Goal: Task Accomplishment & Management: Complete application form

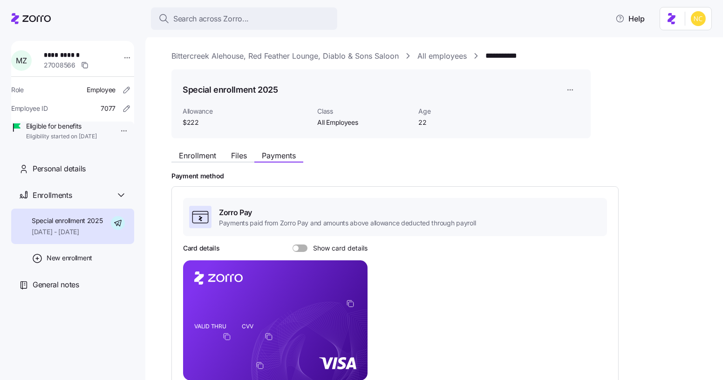
click at [212, 161] on div "Enrollment Files Payments" at bounding box center [237, 156] width 132 height 11
click at [209, 159] on span "Enrollment" at bounding box center [197, 155] width 37 height 7
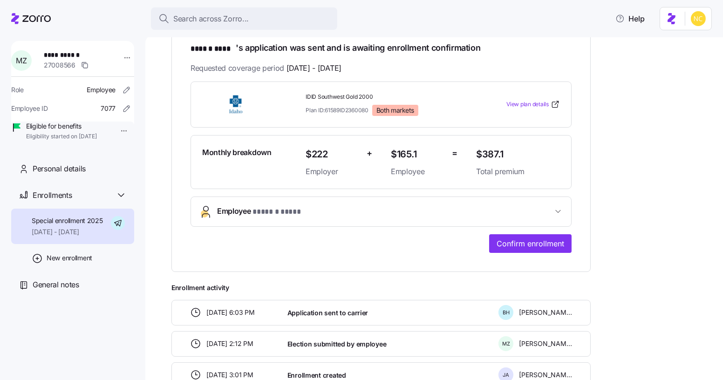
scroll to position [166, 0]
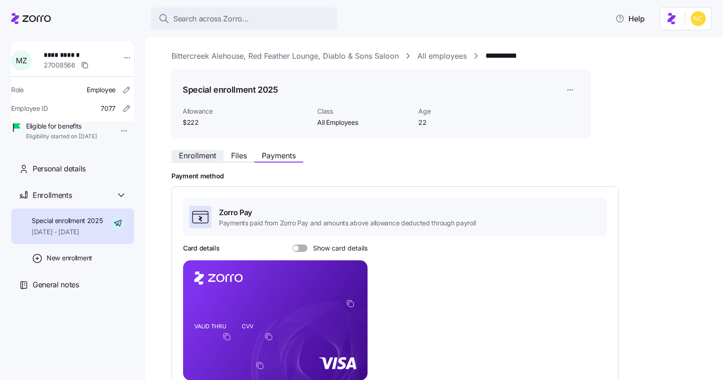
click at [204, 153] on span "Enrollment" at bounding box center [197, 155] width 37 height 7
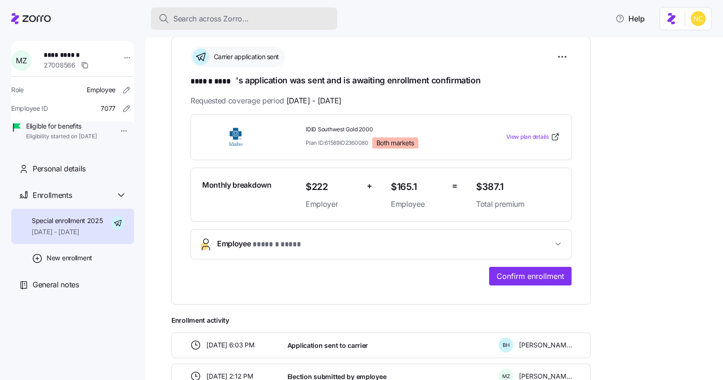
scroll to position [135, 0]
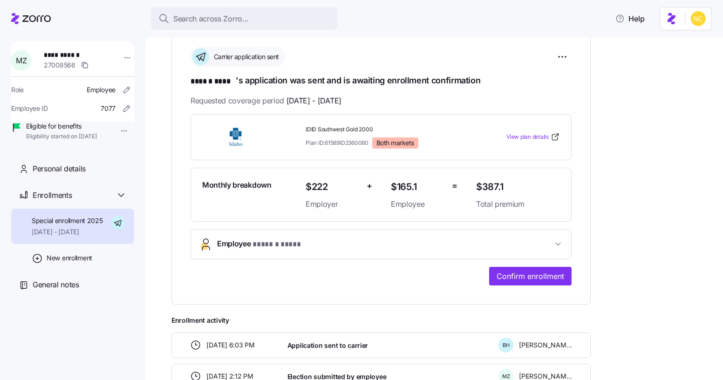
click at [260, 243] on span "* ****** **** *" at bounding box center [276, 245] width 49 height 12
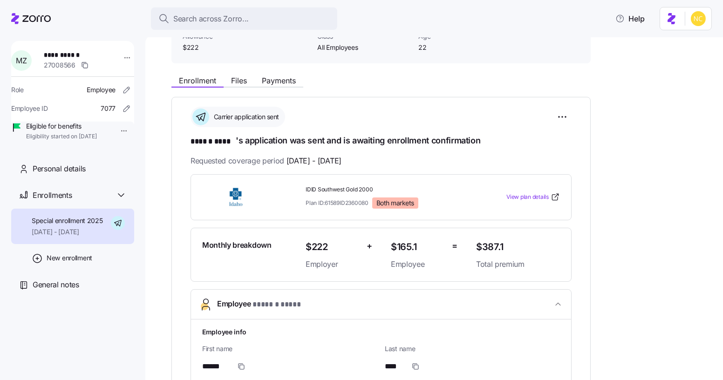
scroll to position [71, 0]
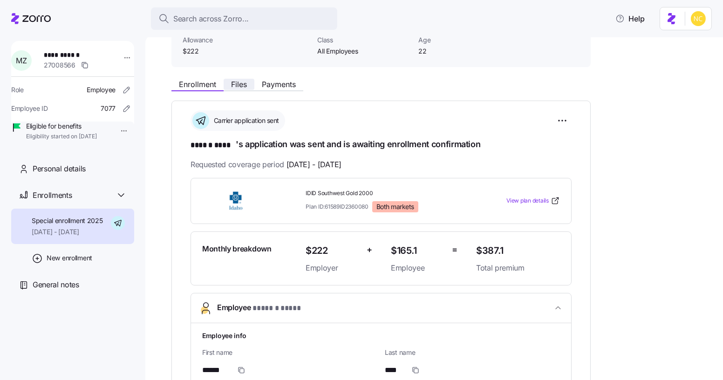
click at [245, 81] on span "Files" at bounding box center [239, 84] width 16 height 7
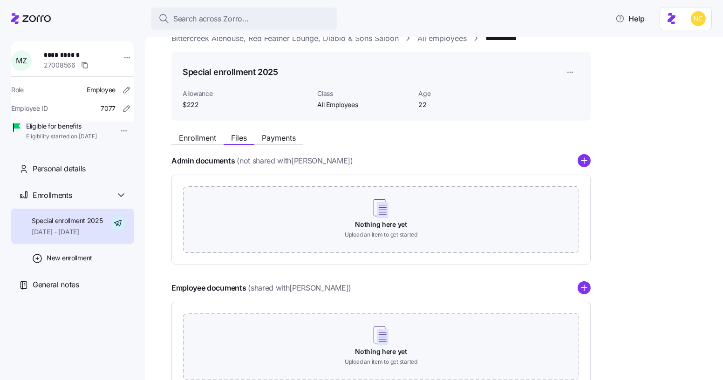
scroll to position [85, 0]
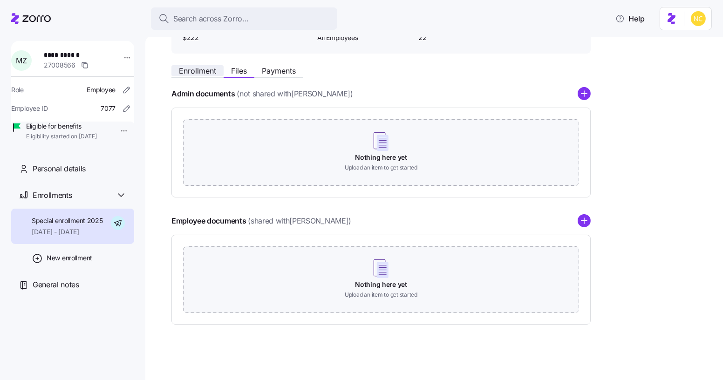
click at [207, 69] on span "Enrollment" at bounding box center [197, 70] width 37 height 7
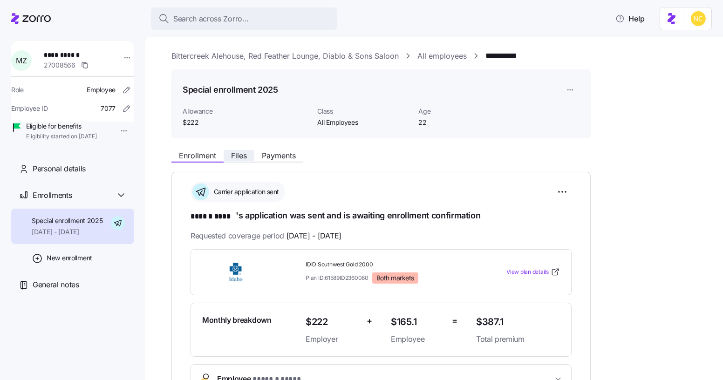
click at [237, 152] on span "Files" at bounding box center [239, 155] width 16 height 7
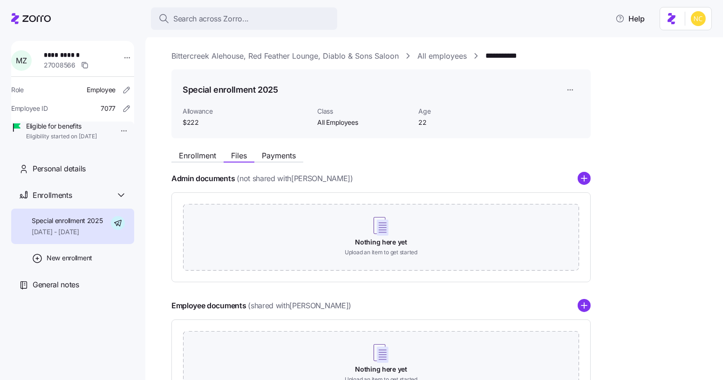
scroll to position [85, 0]
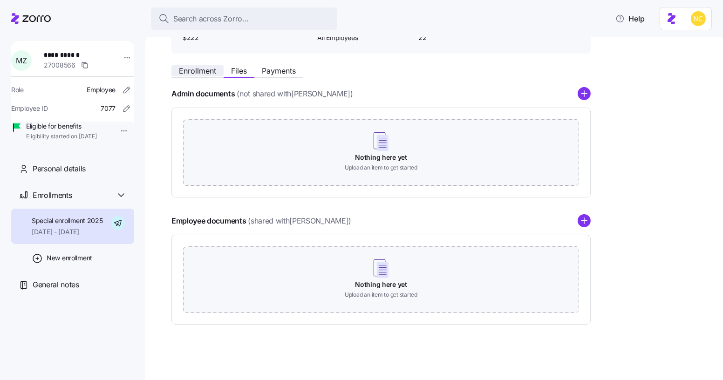
click at [203, 71] on span "Enrollment" at bounding box center [197, 70] width 37 height 7
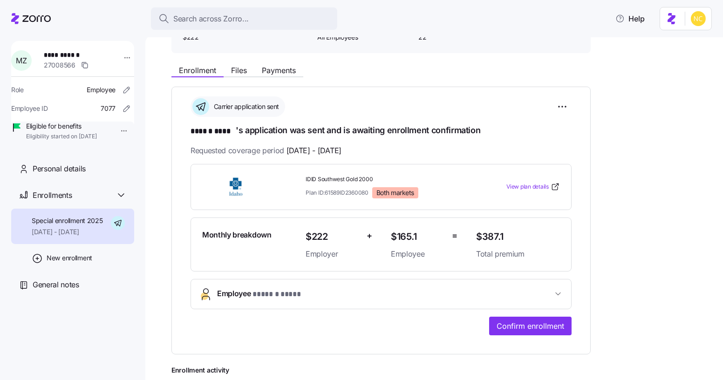
scroll to position [89, 0]
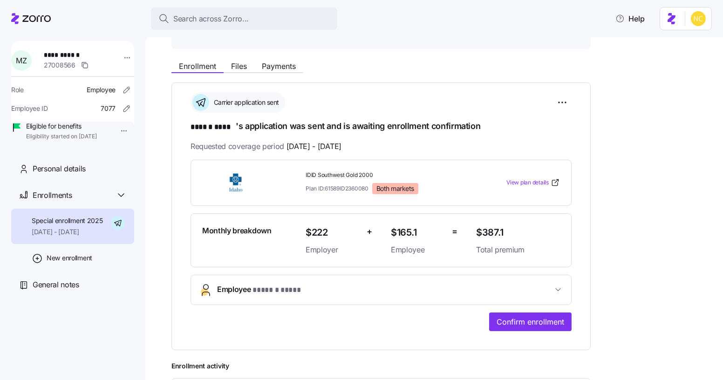
click at [253, 268] on div "**********" at bounding box center [380, 245] width 381 height 171
click at [254, 279] on button "Employee * ****** **** *" at bounding box center [381, 289] width 380 height 29
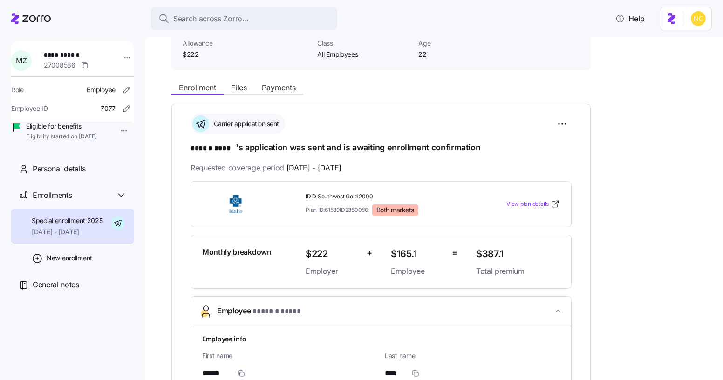
scroll to position [68, 0]
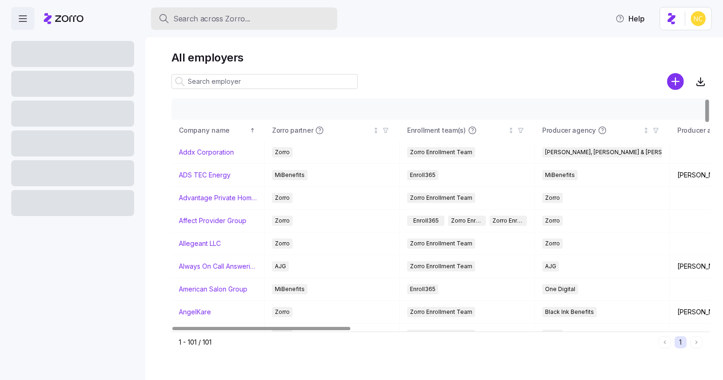
click at [245, 26] on button "Search across Zorro..." at bounding box center [244, 18] width 186 height 22
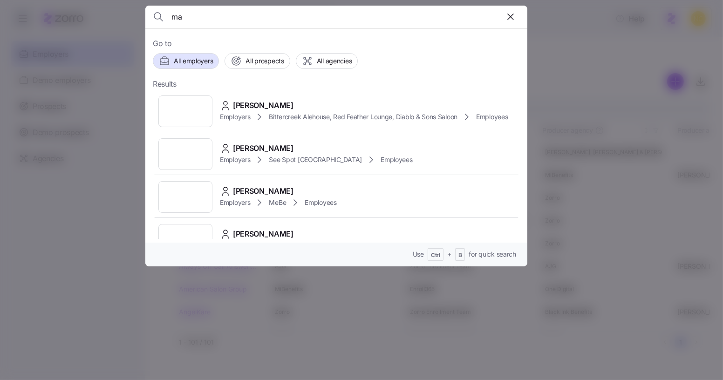
type input "m"
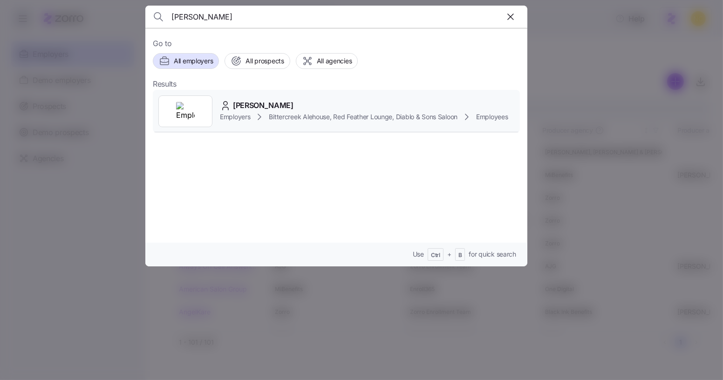
type input "zaun"
click at [286, 104] on div "Madlyn Zaun" at bounding box center [364, 106] width 288 height 12
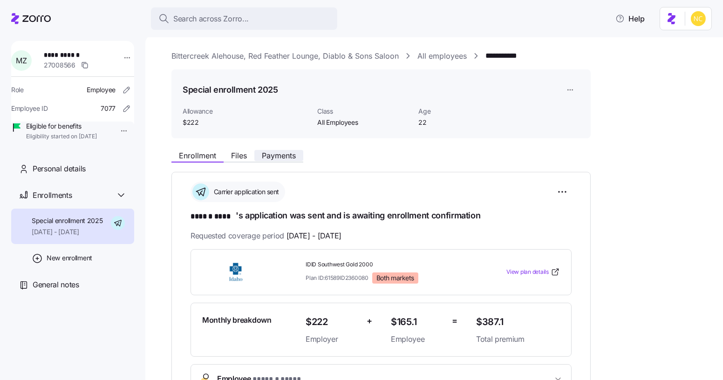
click at [276, 159] on span "Payments" at bounding box center [279, 155] width 34 height 7
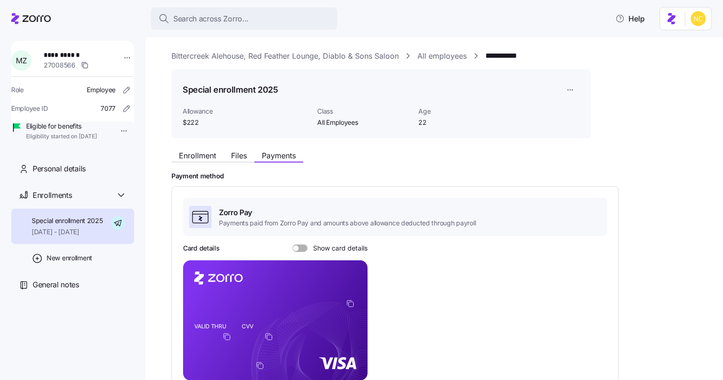
click at [213, 147] on div "Enrollment Files Payments" at bounding box center [380, 154] width 419 height 17
click at [210, 152] on span "Enrollment" at bounding box center [197, 155] width 37 height 7
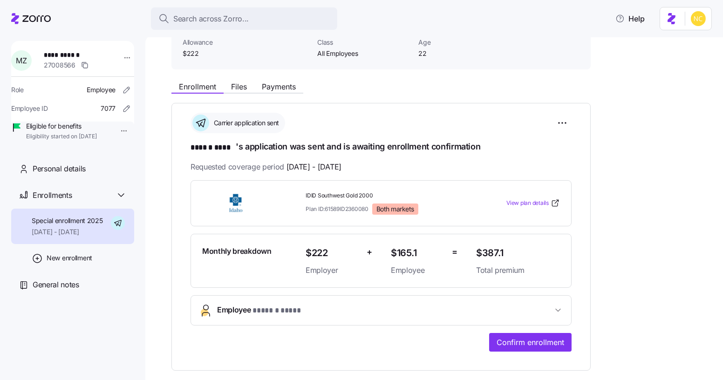
scroll to position [68, 0]
click at [306, 192] on span "IDID Southwest Gold 2000" at bounding box center [386, 196] width 163 height 8
drag, startPoint x: 303, startPoint y: 193, endPoint x: 394, endPoint y: 176, distance: 92.7
click at [394, 176] on div "**********" at bounding box center [380, 232] width 381 height 238
copy span "IDID Southwest Gold 2000"
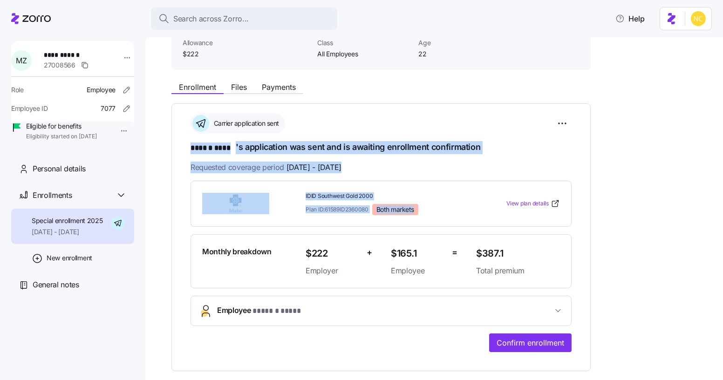
drag, startPoint x: 380, startPoint y: 119, endPoint x: 437, endPoint y: 217, distance: 113.6
click at [437, 217] on div "**********" at bounding box center [380, 232] width 381 height 238
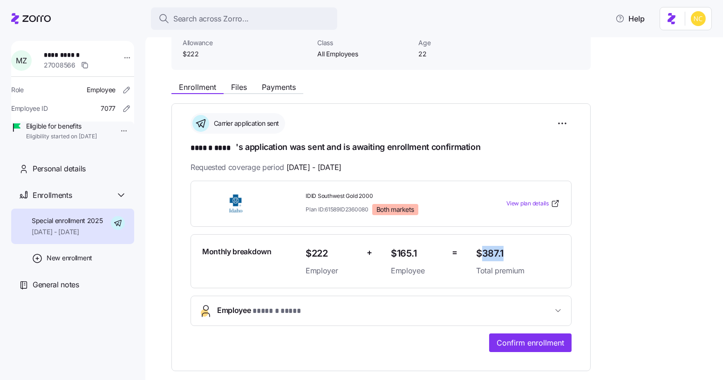
drag, startPoint x: 480, startPoint y: 251, endPoint x: 519, endPoint y: 247, distance: 39.8
click at [519, 247] on span "$387.1" at bounding box center [518, 253] width 84 height 15
copy span "387.1"
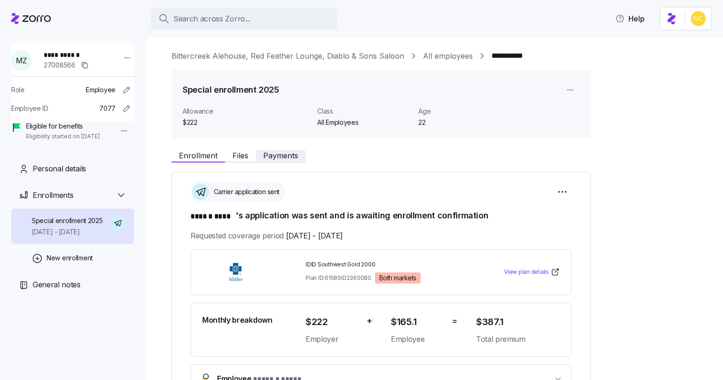
click at [270, 153] on span "Payments" at bounding box center [280, 155] width 35 height 7
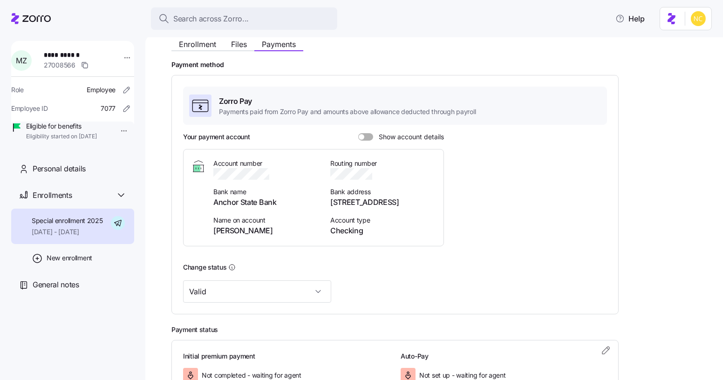
scroll to position [112, 0]
click at [371, 135] on span at bounding box center [368, 135] width 9 height 7
click at [358, 132] on input "Show account details" at bounding box center [358, 132] width 0 height 0
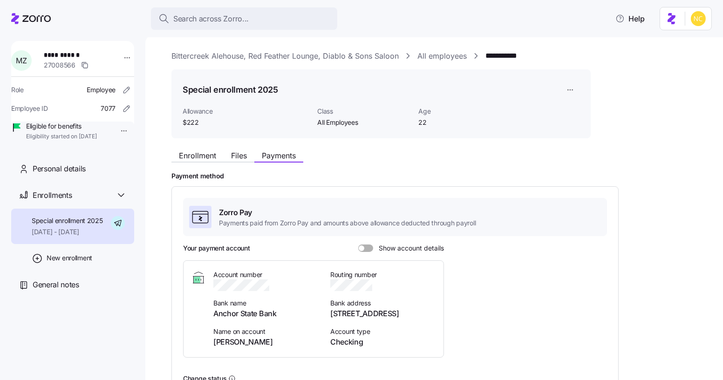
click at [359, 248] on span at bounding box center [361, 248] width 6 height 6
click at [358, 244] on input "Show account details" at bounding box center [358, 244] width 0 height 0
click at [197, 152] on span "Enrollment" at bounding box center [197, 155] width 37 height 7
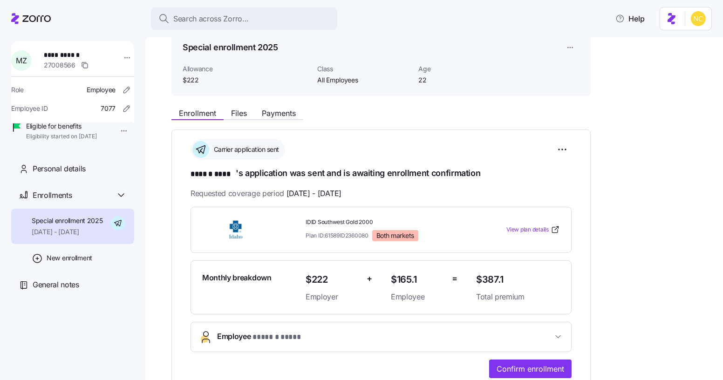
scroll to position [42, 0]
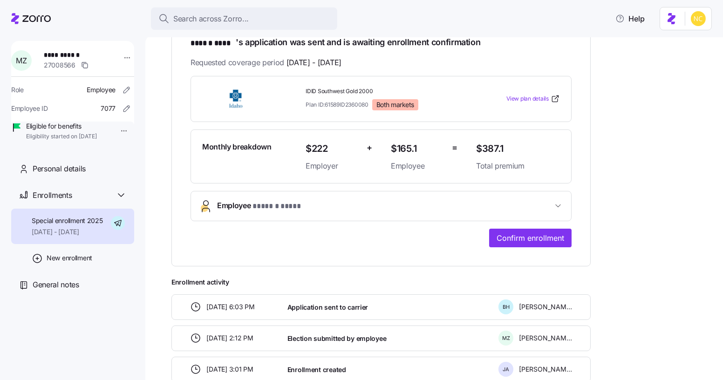
click at [284, 214] on button "Employee * ****** **** *" at bounding box center [381, 205] width 380 height 29
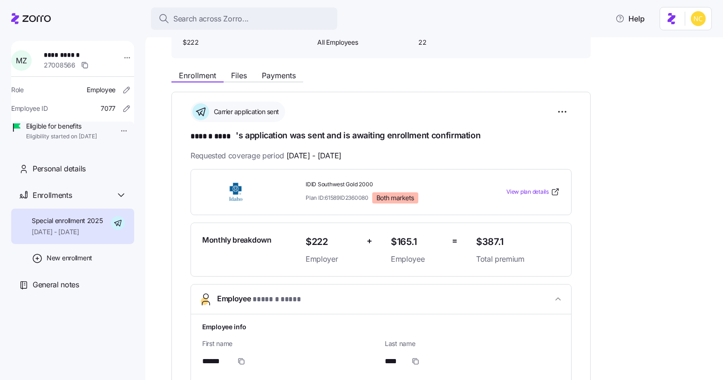
scroll to position [81, 0]
click at [281, 81] on div "Enrollment Files Payments" at bounding box center [237, 76] width 132 height 11
click at [279, 79] on span "Payments" at bounding box center [279, 74] width 34 height 7
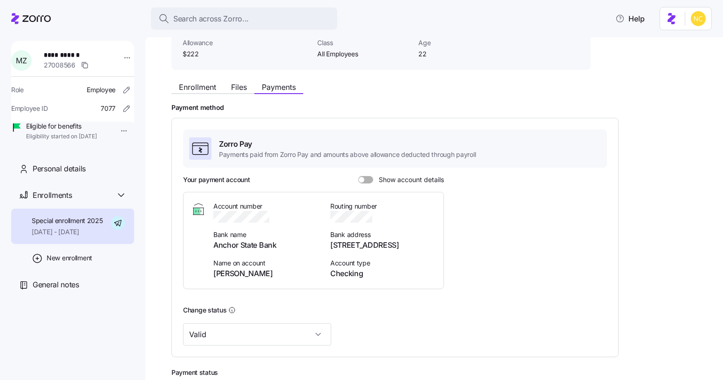
scroll to position [69, 0]
click at [358, 182] on label "Show account details" at bounding box center [401, 179] width 86 height 7
click at [358, 176] on input "Show account details" at bounding box center [358, 176] width 0 height 0
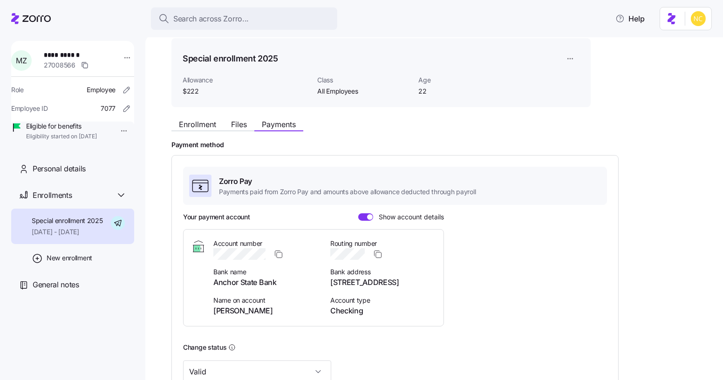
scroll to position [31, 0]
click at [208, 115] on div "Enrollment Files Payments" at bounding box center [380, 123] width 419 height 17
click at [205, 125] on span "Enrollment" at bounding box center [197, 124] width 37 height 7
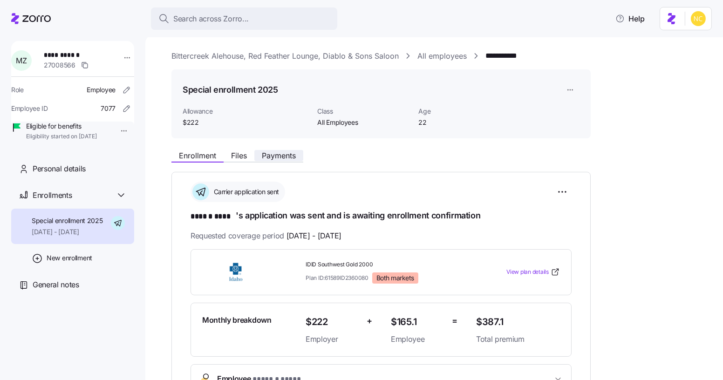
click at [282, 158] on span "Payments" at bounding box center [279, 155] width 34 height 7
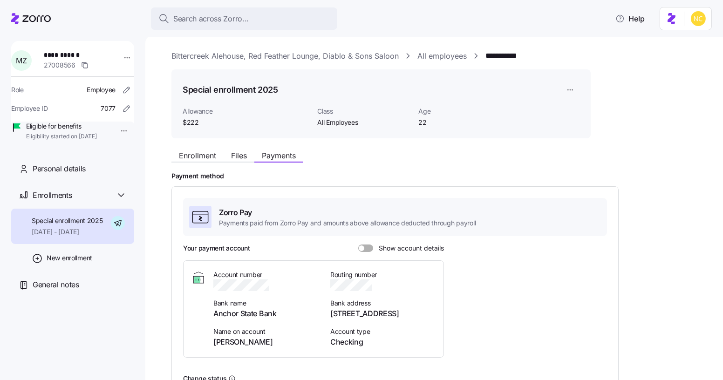
click at [366, 252] on div "Your payment account Show account details Account number Bank name Anchor State…" at bounding box center [395, 304] width 424 height 122
click at [366, 250] on span at bounding box center [368, 247] width 9 height 7
click at [358, 244] on input "Show account details" at bounding box center [358, 244] width 0 height 0
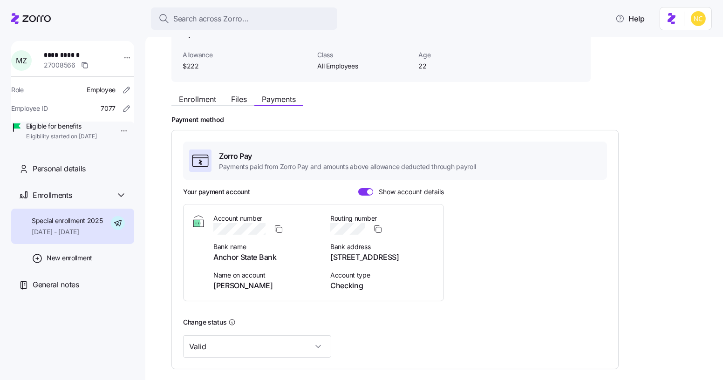
scroll to position [56, 0]
click at [200, 98] on span "Enrollment" at bounding box center [197, 98] width 37 height 7
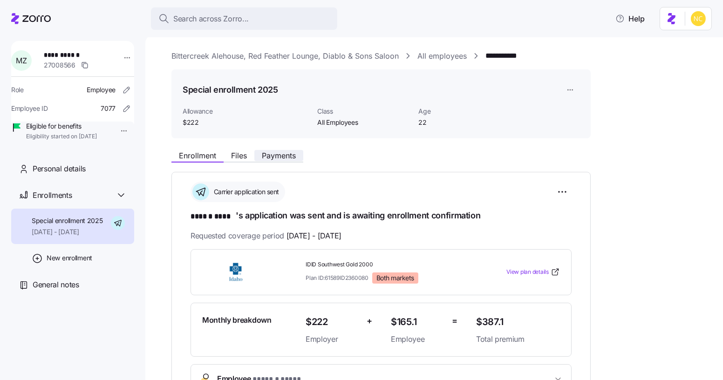
click at [270, 158] on span "Payments" at bounding box center [279, 155] width 34 height 7
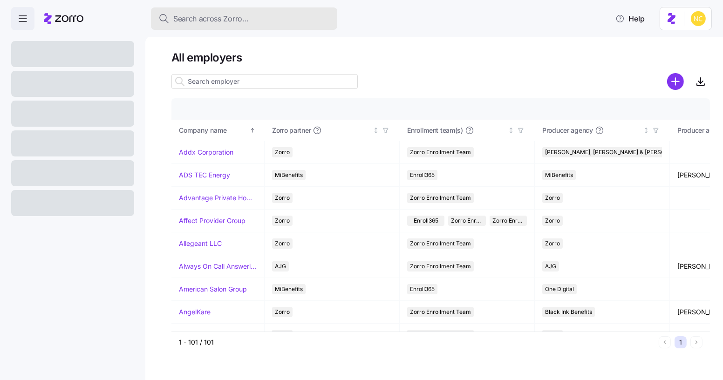
click at [303, 12] on button "Search across Zorro..." at bounding box center [244, 18] width 186 height 22
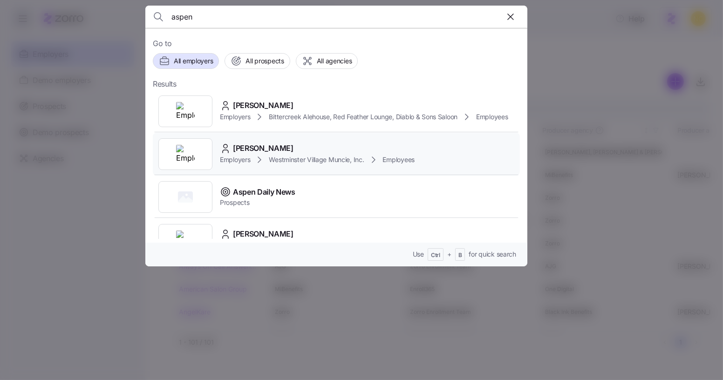
type input "aspen"
click at [292, 167] on div "Aspen Ruddick Employers Westminster Village Muncie, Inc. Employees" at bounding box center [336, 154] width 367 height 43
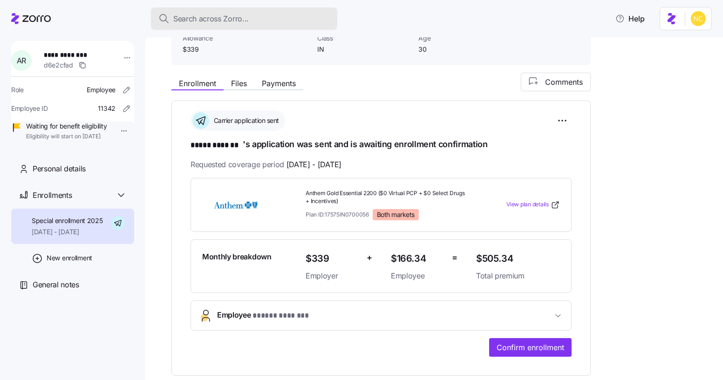
scroll to position [72, 0]
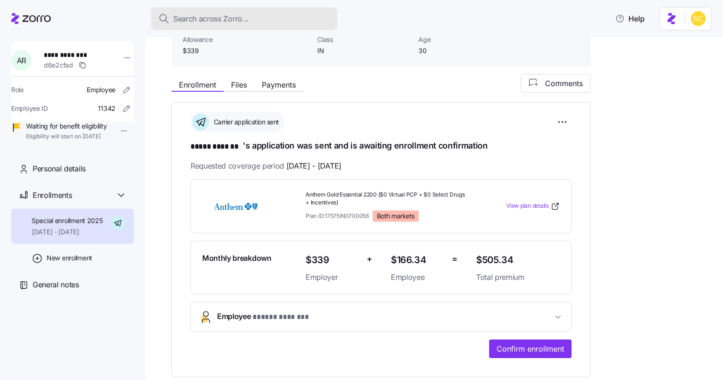
click at [264, 29] on button "Search across Zorro..." at bounding box center [244, 18] width 186 height 22
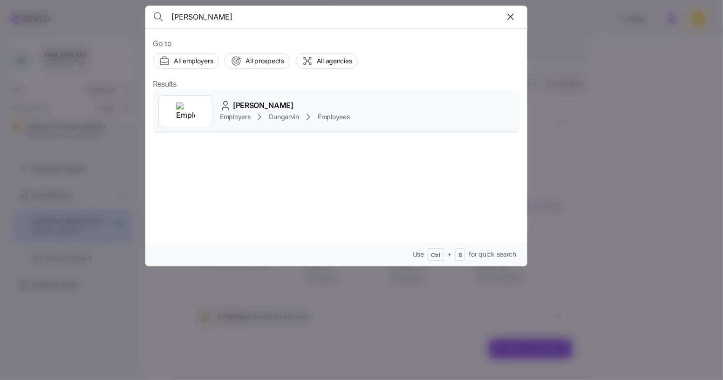
type input "lomax"
click at [279, 100] on span "Angela Lomax" at bounding box center [263, 106] width 61 height 12
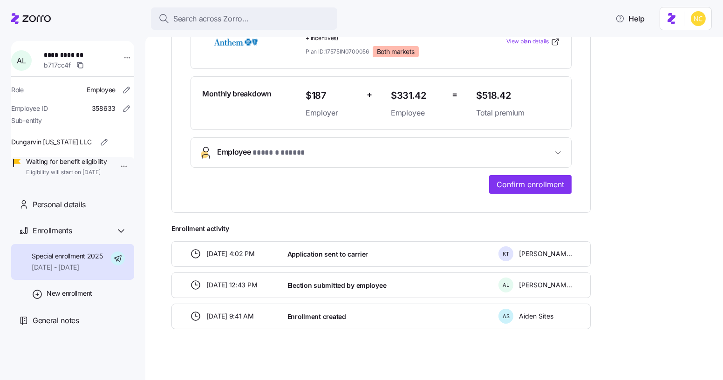
scroll to position [235, 0]
click at [519, 186] on span "Confirm enrollment" at bounding box center [530, 183] width 68 height 11
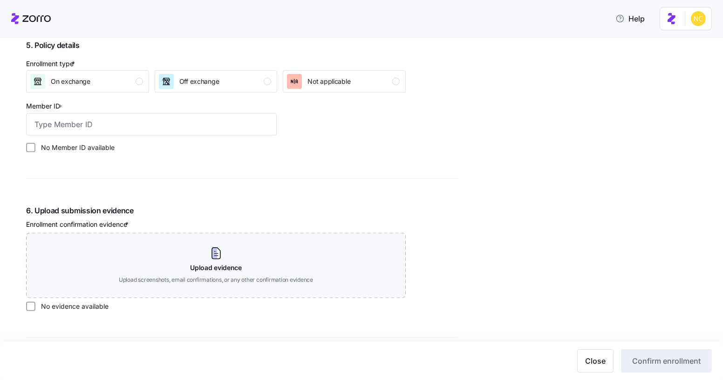
scroll to position [919, 0]
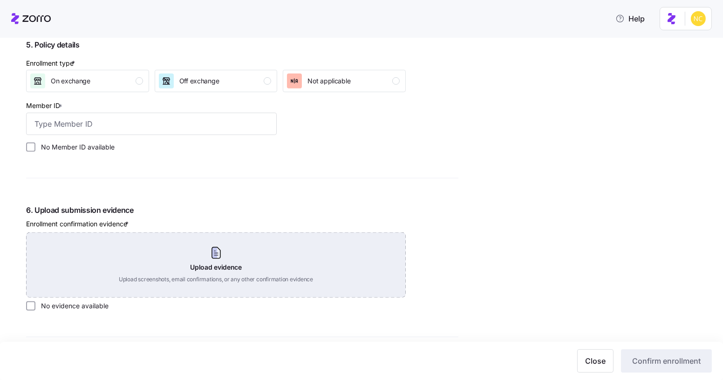
click at [195, 256] on div "Upload evidence Upload screenshots, email confirmations, or any other confirmat…" at bounding box center [215, 264] width 379 height 65
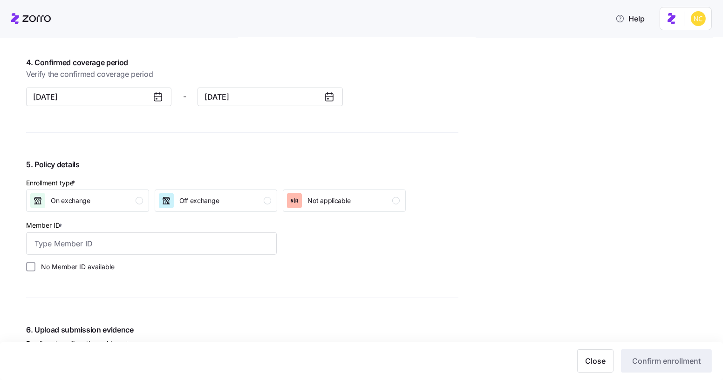
scroll to position [790, 0]
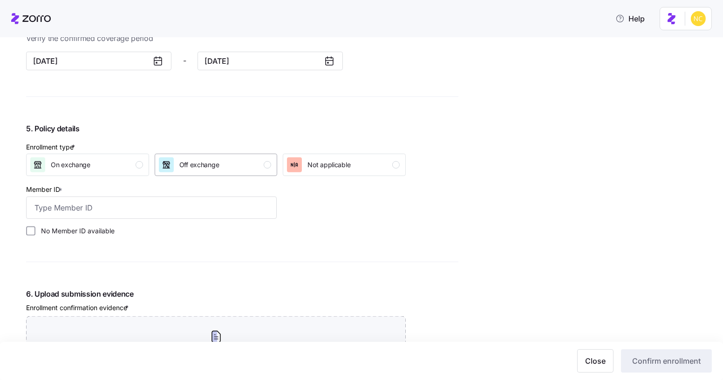
click at [196, 162] on span "Off exchange" at bounding box center [199, 164] width 40 height 9
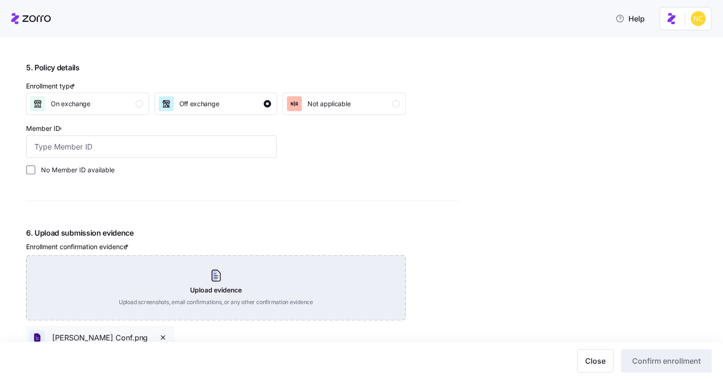
scroll to position [895, 0]
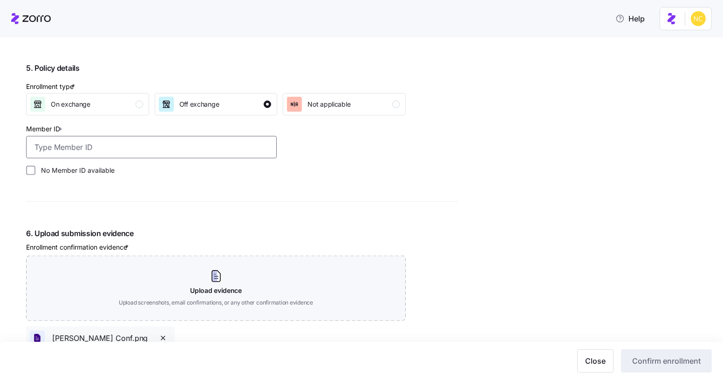
click at [166, 151] on input "Member ID *" at bounding box center [151, 147] width 250 height 22
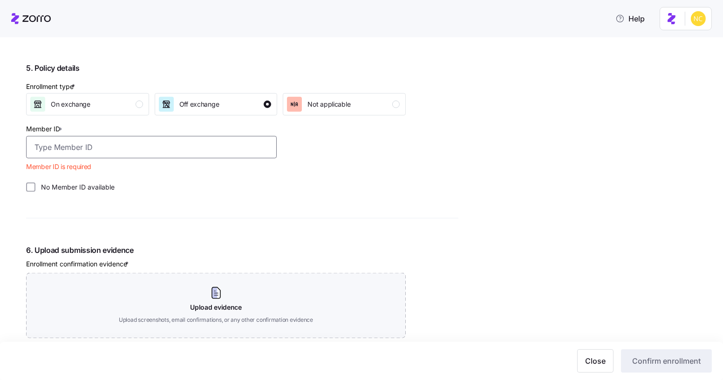
paste input "849W24719"
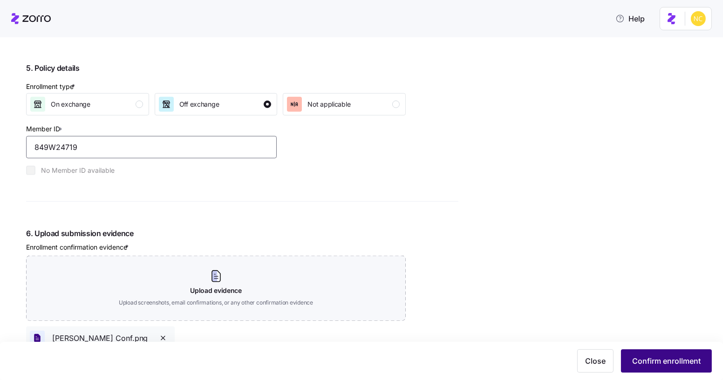
type input "849W24719"
click at [685, 355] on button "Confirm enrollment" at bounding box center [666, 360] width 91 height 23
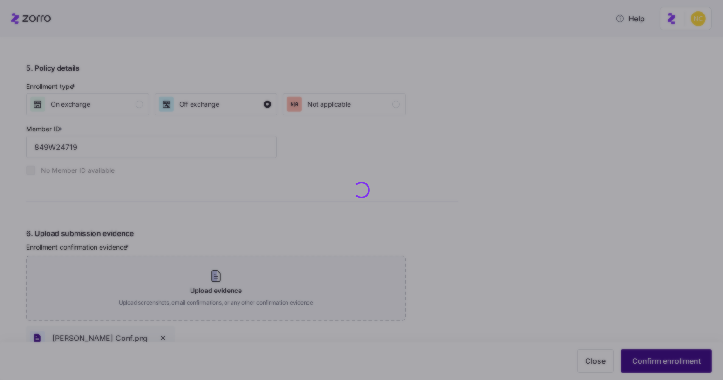
checkbox input "false"
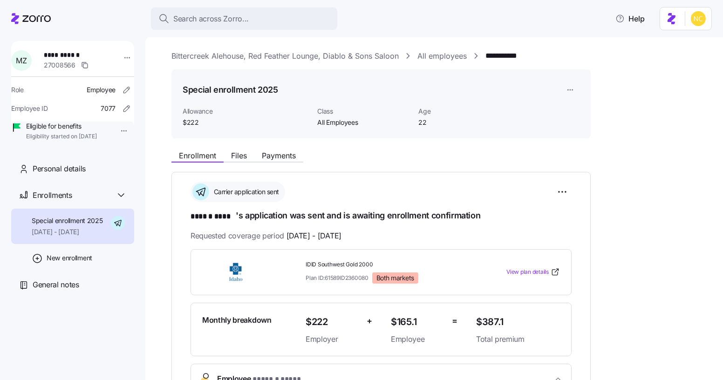
scroll to position [68, 0]
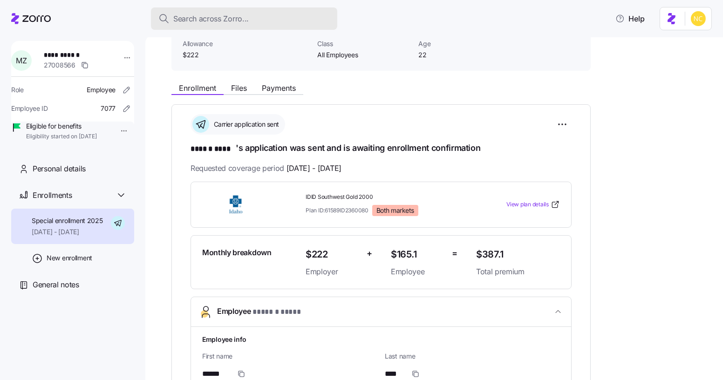
click at [239, 20] on span "Search across Zorro..." at bounding box center [210, 19] width 75 height 12
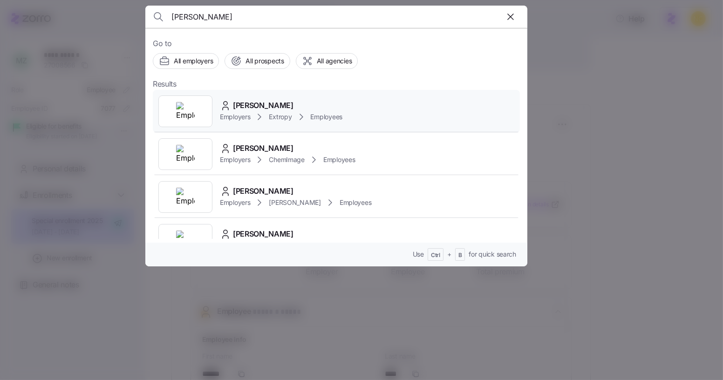
type input "[PERSON_NAME]"
click at [290, 100] on div "[PERSON_NAME]" at bounding box center [281, 106] width 122 height 12
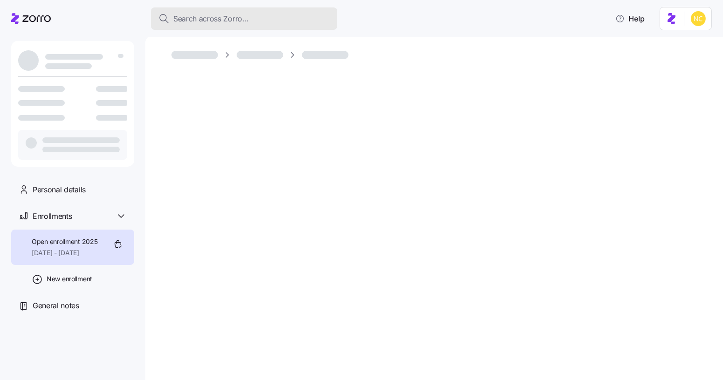
click at [247, 16] on span "Search across Zorro..." at bounding box center [210, 19] width 75 height 12
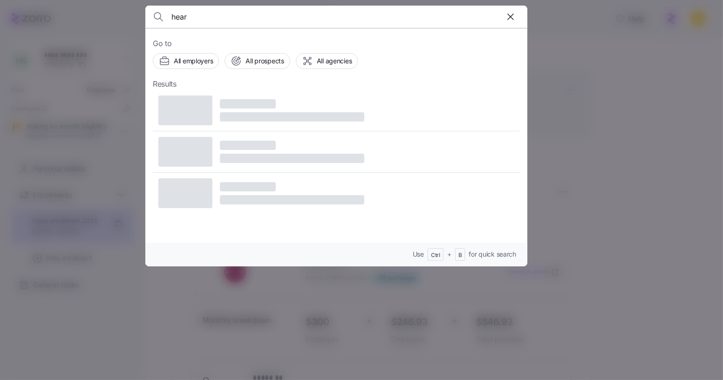
type input "hear"
click at [627, 141] on div at bounding box center [361, 190] width 723 height 380
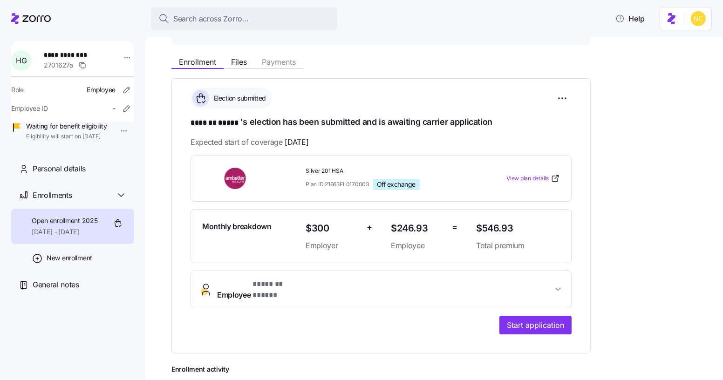
scroll to position [94, 0]
click at [513, 319] on span "Start application" at bounding box center [535, 324] width 57 height 11
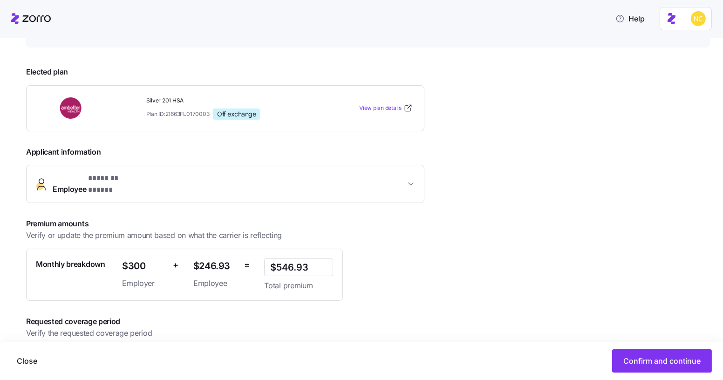
scroll to position [142, 0]
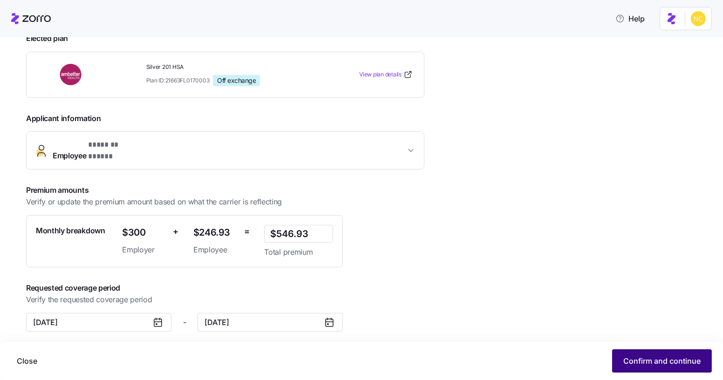
click at [654, 371] on button "Confirm and continue" at bounding box center [662, 360] width 100 height 23
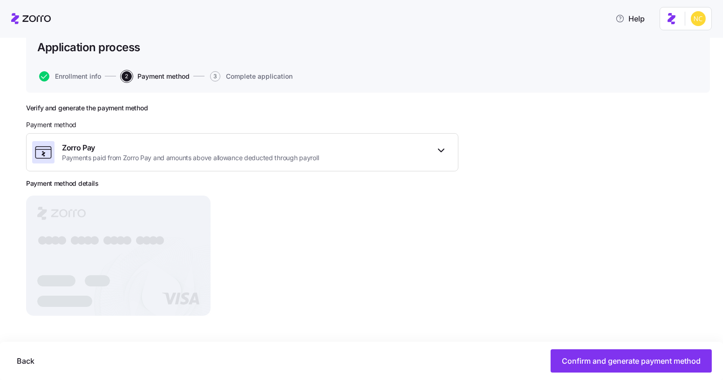
scroll to position [62, 0]
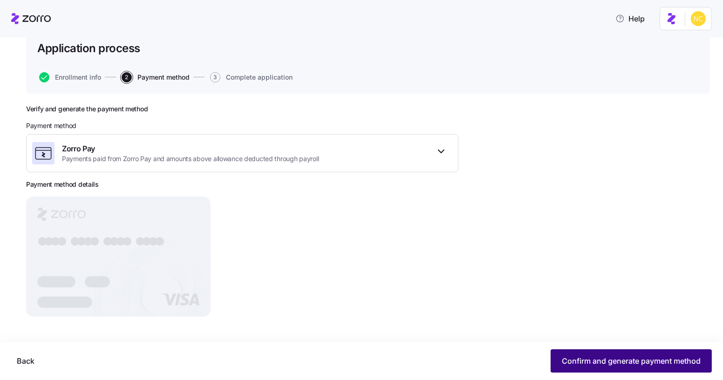
click at [565, 359] on span "Confirm and generate payment method" at bounding box center [630, 360] width 139 height 11
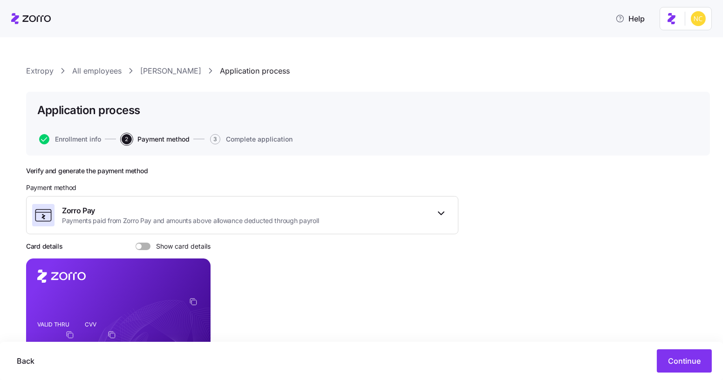
scroll to position [80, 0]
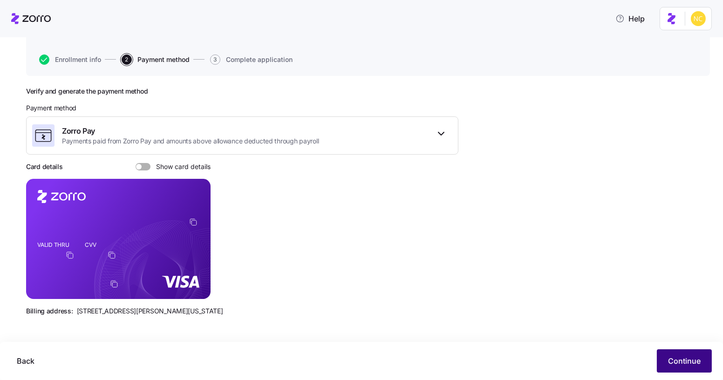
click at [691, 358] on span "Continue" at bounding box center [684, 360] width 33 height 11
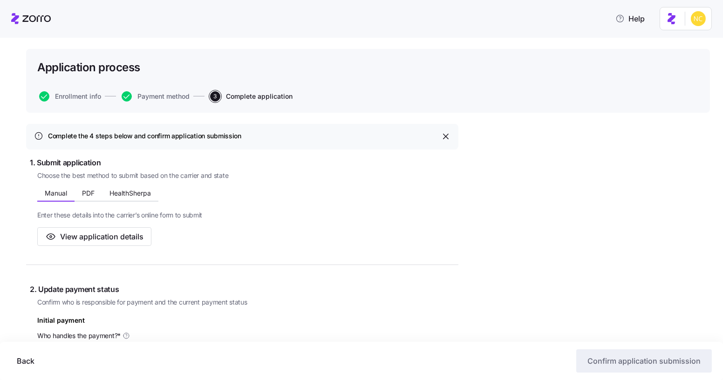
scroll to position [43, 0]
click at [148, 199] on button "HealthSherpa" at bounding box center [130, 193] width 56 height 14
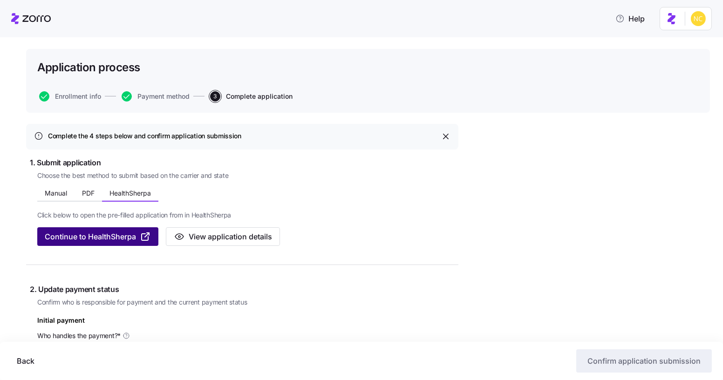
click at [136, 236] on span "Continue to HealthSherpa" at bounding box center [90, 236] width 91 height 11
click at [127, 240] on span "Continue to HealthSherpa" at bounding box center [90, 236] width 91 height 11
click at [98, 241] on span "Continue to HealthSherpa" at bounding box center [90, 236] width 91 height 11
click at [119, 237] on span "Continue to HealthSherpa" at bounding box center [90, 236] width 91 height 11
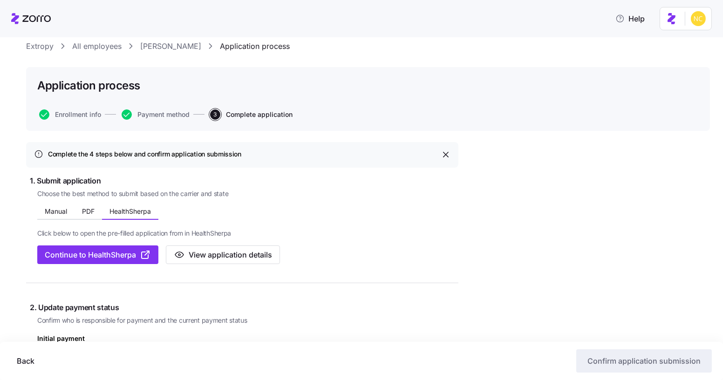
scroll to position [0, 0]
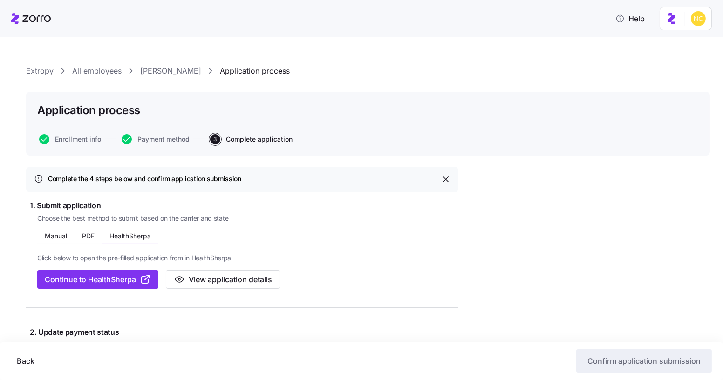
click at [162, 68] on link "Heather Gates" at bounding box center [170, 71] width 61 height 12
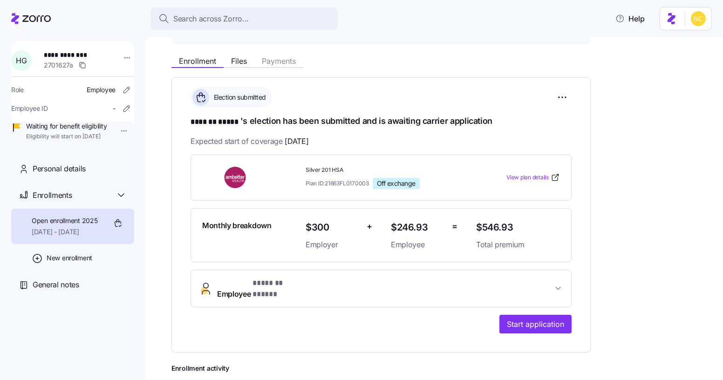
click at [288, 302] on div "**********" at bounding box center [380, 244] width 381 height 179
click at [289, 270] on button "Employee * ******* ***** *" at bounding box center [381, 288] width 380 height 37
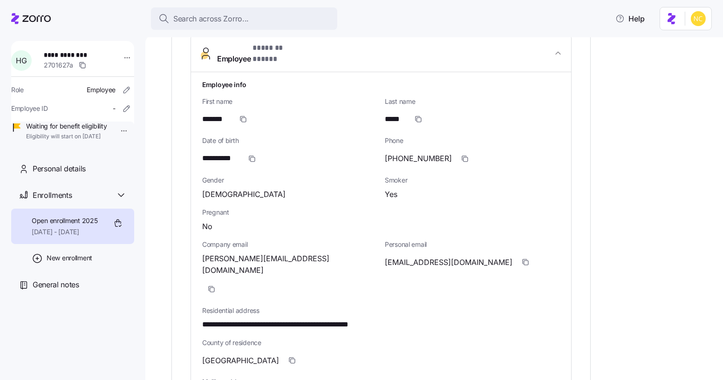
scroll to position [340, 0]
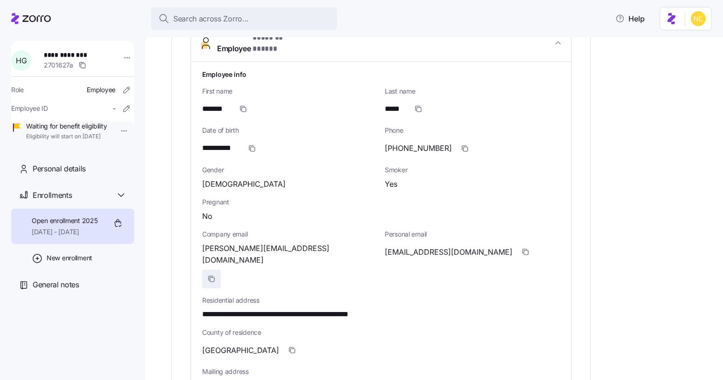
click at [220, 270] on span "button" at bounding box center [212, 279] width 18 height 18
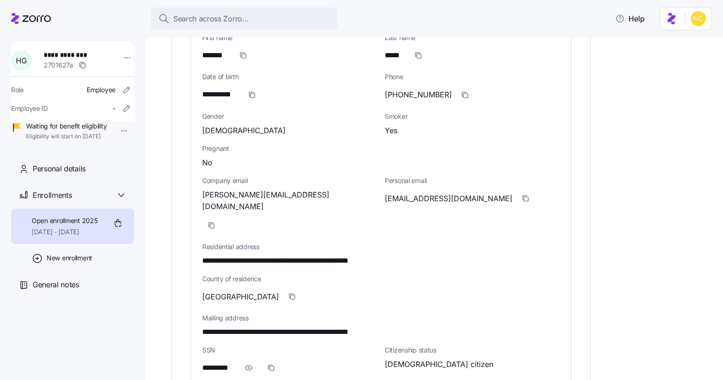
scroll to position [397, 0]
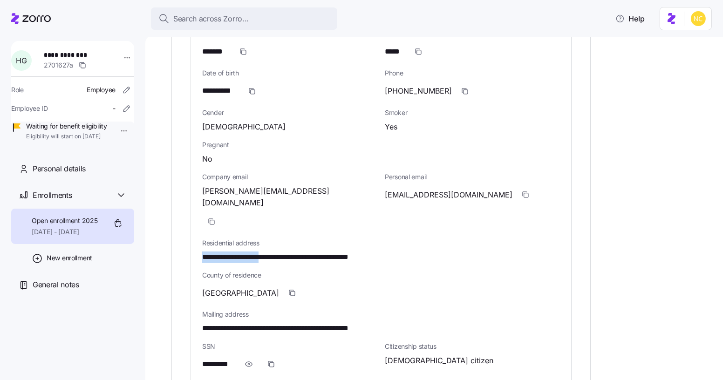
drag, startPoint x: 198, startPoint y: 222, endPoint x: 279, endPoint y: 218, distance: 80.6
click at [279, 218] on div "**********" at bounding box center [381, 250] width 380 height 490
drag, startPoint x: 282, startPoint y: 219, endPoint x: 200, endPoint y: 217, distance: 82.0
click at [200, 217] on div "**********" at bounding box center [381, 250] width 380 height 490
copy span "**********"
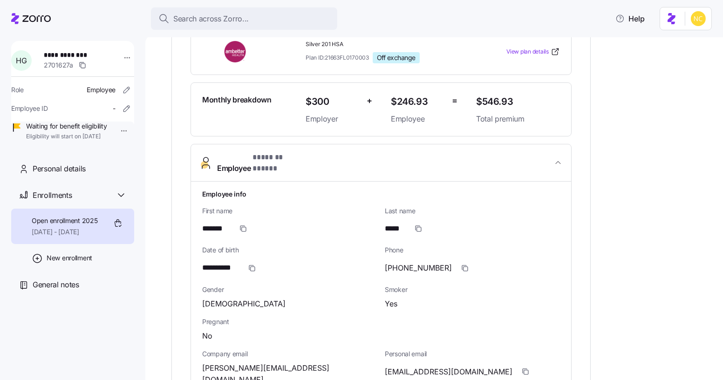
click at [243, 170] on button "Employee * ******* ***** *" at bounding box center [381, 163] width 380 height 38
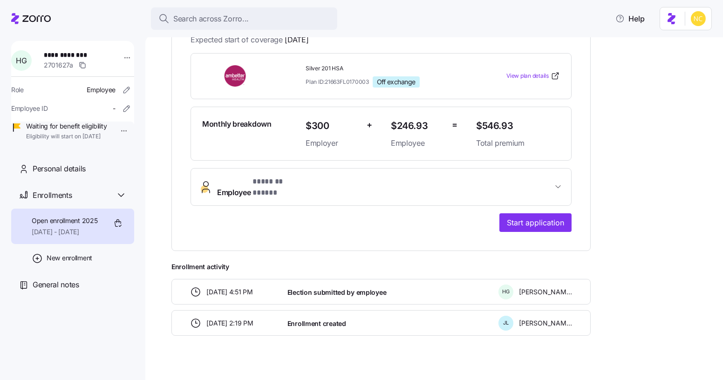
scroll to position [145, 0]
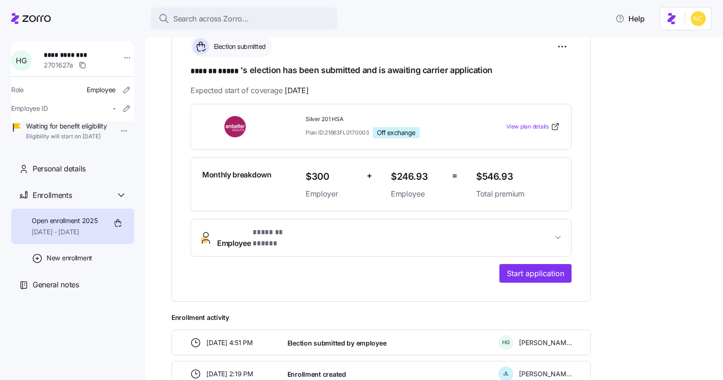
click at [274, 253] on div "**********" at bounding box center [380, 193] width 381 height 179
click at [275, 233] on span "* ******* ***** *" at bounding box center [279, 233] width 54 height 12
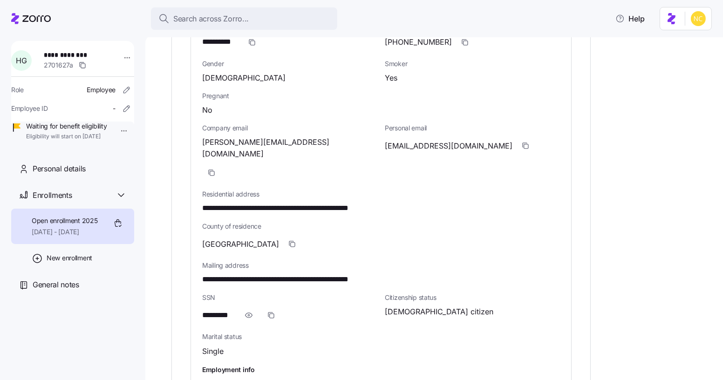
scroll to position [446, 0]
click at [251, 309] on icon "button" at bounding box center [248, 314] width 9 height 11
click at [285, 311] on icon "button" at bounding box center [284, 314] width 7 height 7
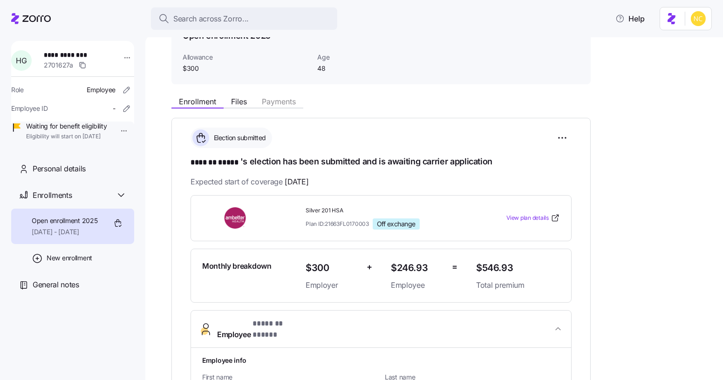
scroll to position [41, 0]
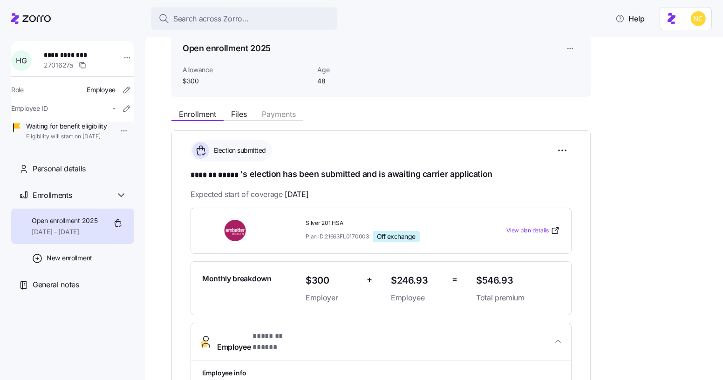
click at [208, 117] on span "Enrollment" at bounding box center [197, 113] width 37 height 7
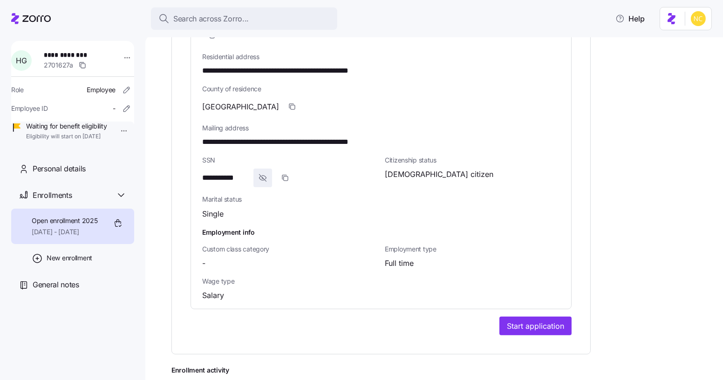
scroll to position [660, 0]
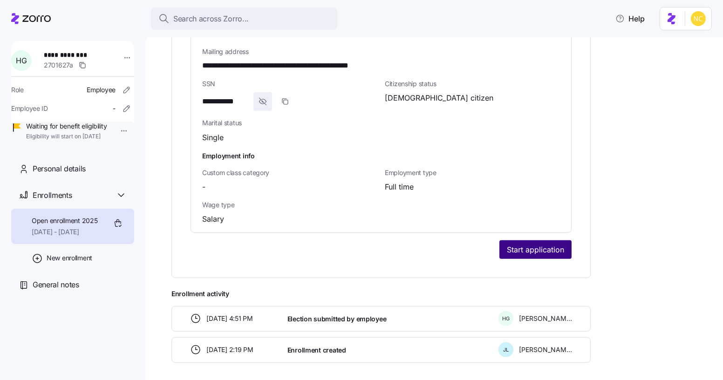
click at [543, 244] on span "Start application" at bounding box center [535, 249] width 57 height 11
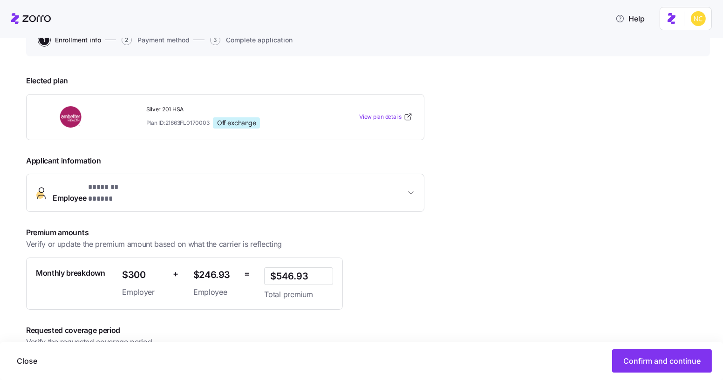
scroll to position [142, 0]
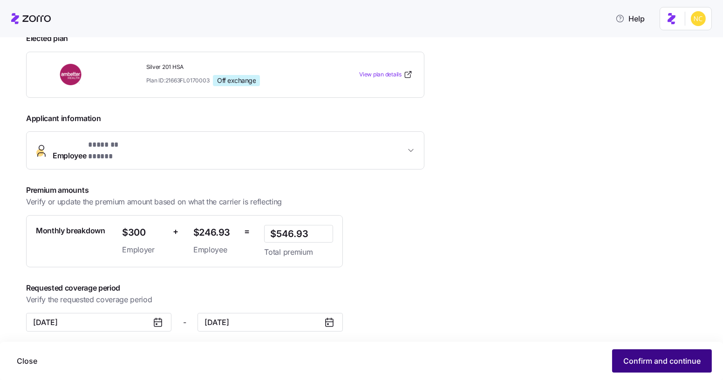
click at [655, 350] on button "Confirm and continue" at bounding box center [662, 360] width 100 height 23
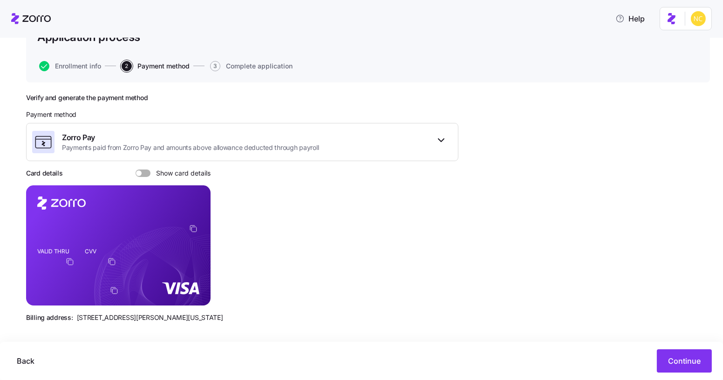
scroll to position [80, 0]
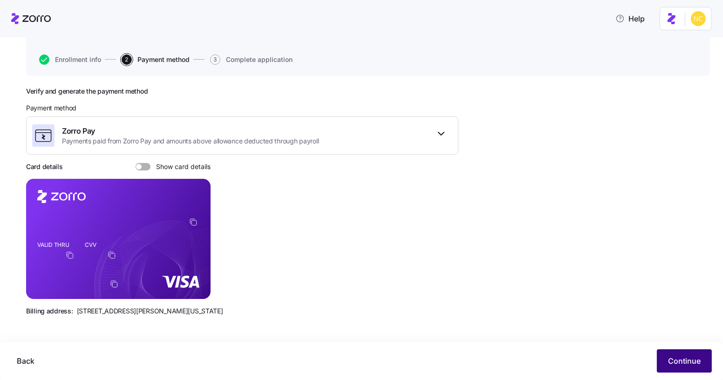
click at [692, 365] on span "Continue" at bounding box center [684, 360] width 33 height 11
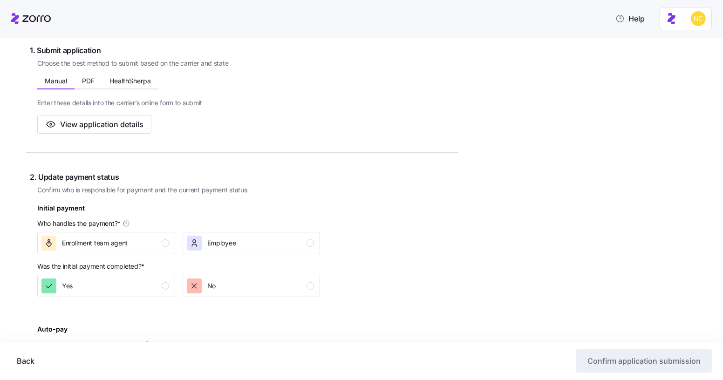
scroll to position [155, 0]
click at [136, 77] on span "HealthSherpa" at bounding box center [129, 80] width 41 height 7
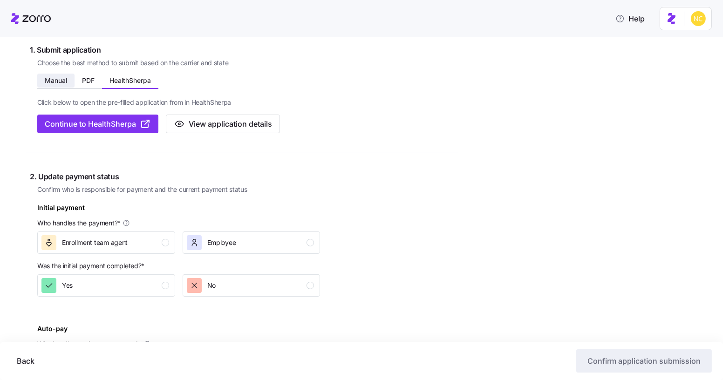
click at [61, 74] on button "Manual" at bounding box center [55, 81] width 37 height 14
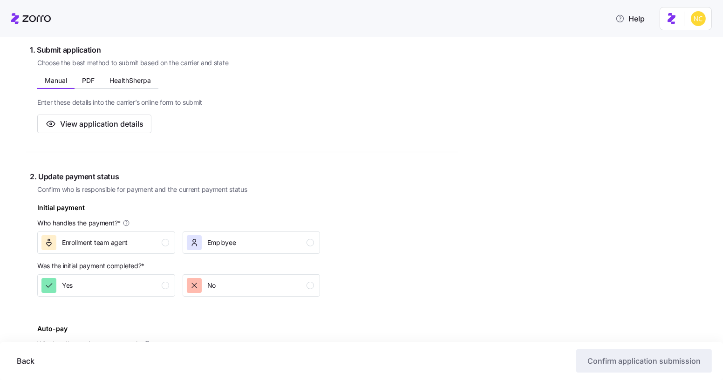
scroll to position [314, 0]
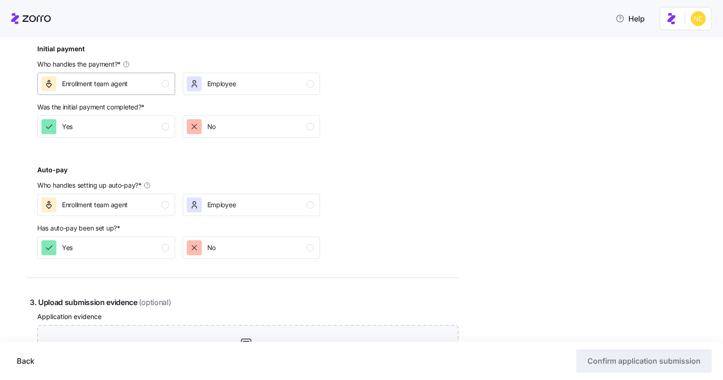
click at [152, 90] on div "Enrollment team agent" at bounding box center [105, 83] width 128 height 15
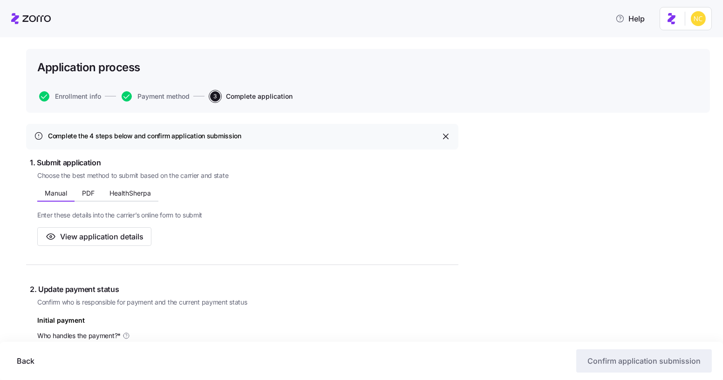
scroll to position [46, 0]
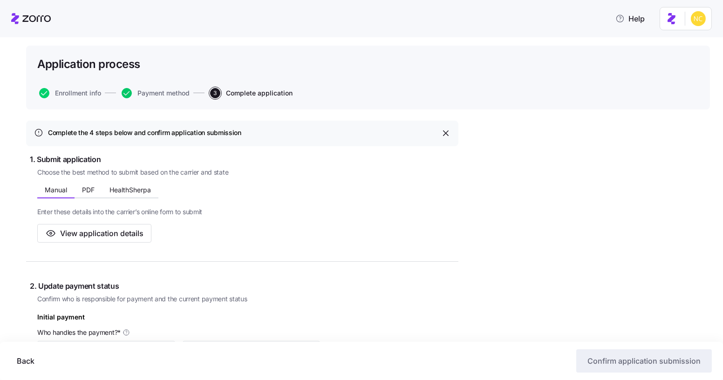
click at [123, 90] on icon "button" at bounding box center [127, 93] width 10 height 10
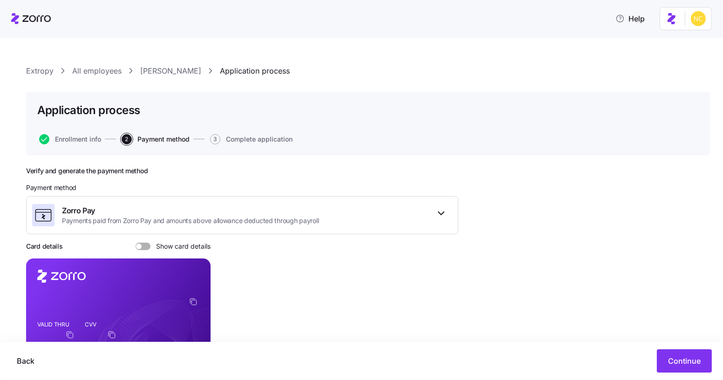
click at [142, 243] on span at bounding box center [146, 246] width 9 height 7
click at [135, 243] on input "Show card details" at bounding box center [135, 243] width 0 height 0
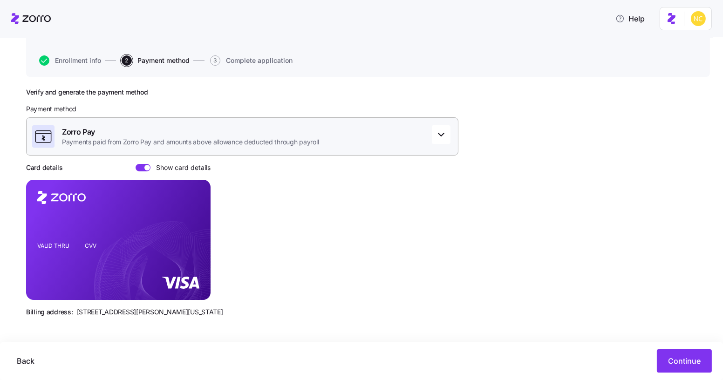
scroll to position [80, 0]
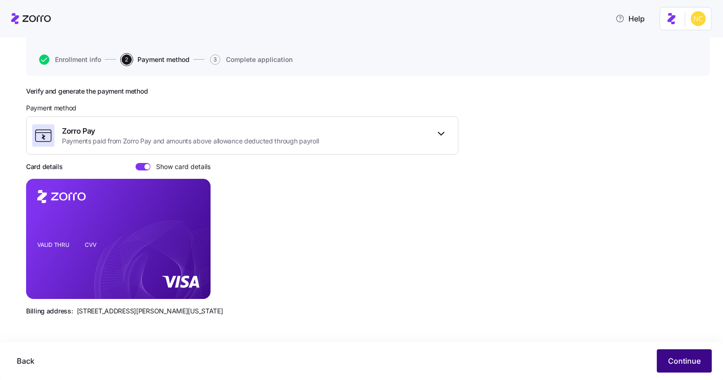
click at [702, 366] on button "Continue" at bounding box center [683, 360] width 55 height 23
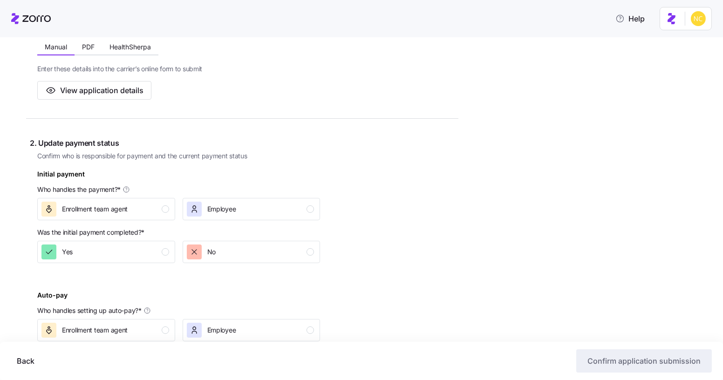
scroll to position [203, 0]
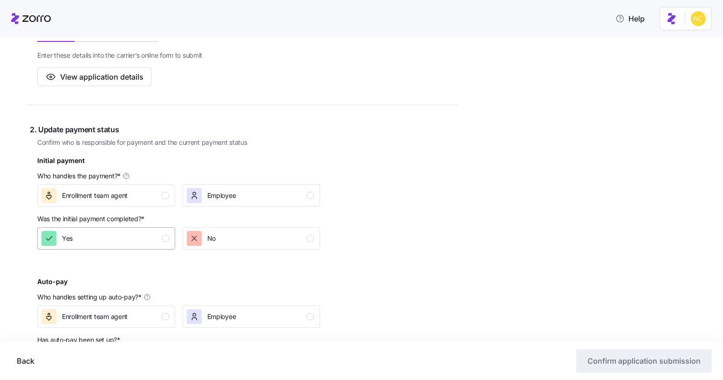
click at [155, 235] on div "Yes" at bounding box center [105, 238] width 128 height 15
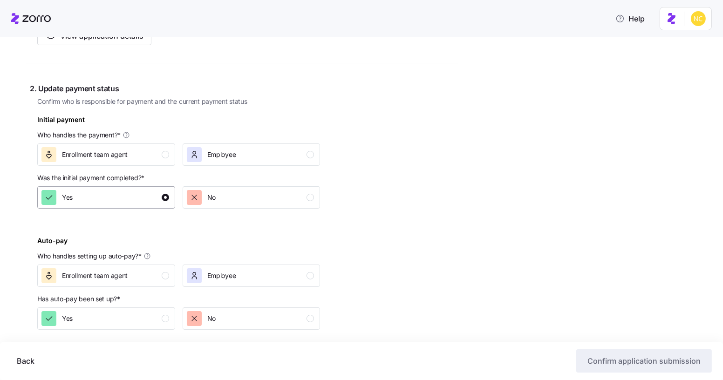
scroll to position [244, 0]
click at [145, 150] on div "Enrollment team agent" at bounding box center [105, 153] width 128 height 15
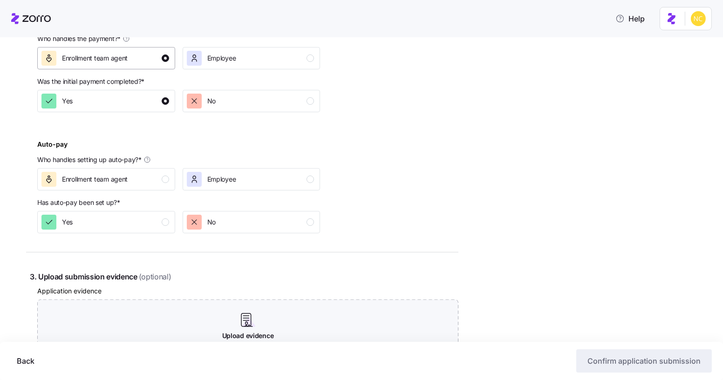
scroll to position [370, 0]
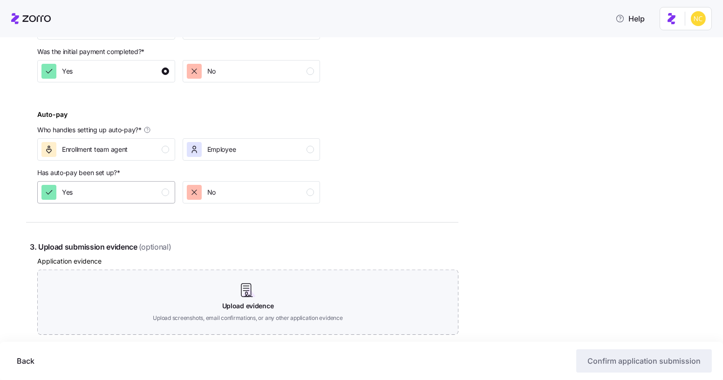
click at [136, 192] on div "Yes" at bounding box center [105, 192] width 128 height 15
click at [137, 150] on div "Enrollment team agent" at bounding box center [105, 149] width 128 height 15
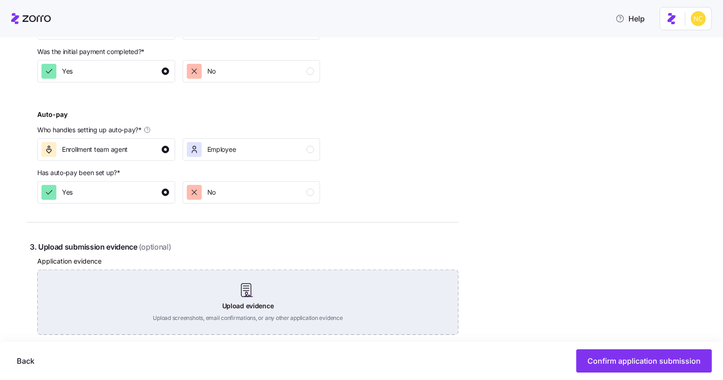
scroll to position [396, 0]
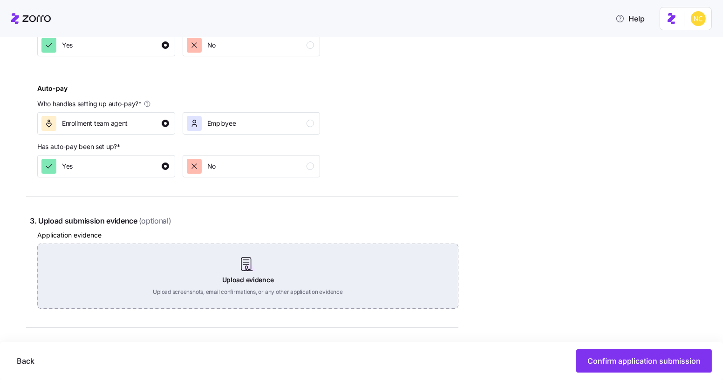
click at [239, 271] on div "Upload evidence Upload screenshots, email confirmations, or any other applicati…" at bounding box center [247, 275] width 421 height 65
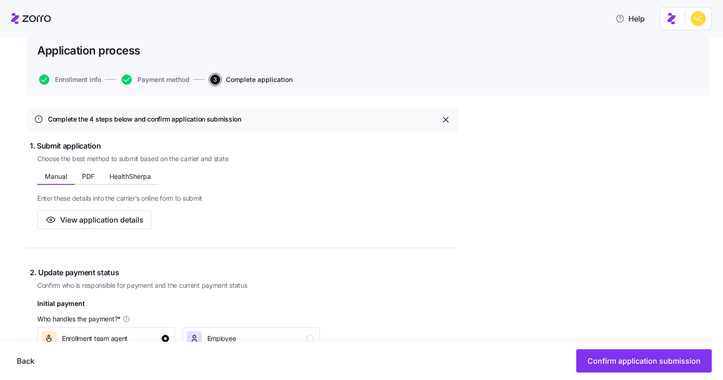
scroll to position [0, 0]
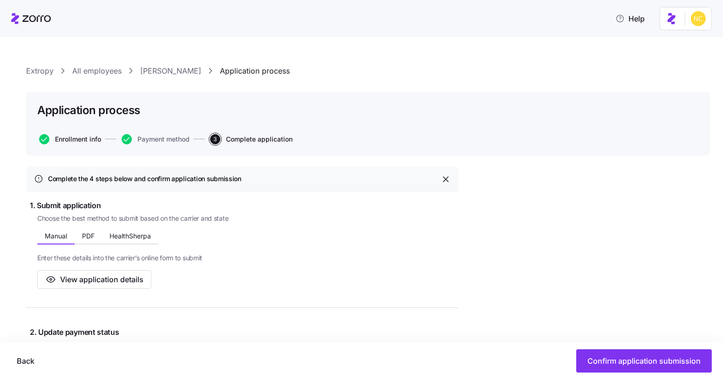
click at [75, 139] on span "Enrollment info" at bounding box center [78, 139] width 46 height 7
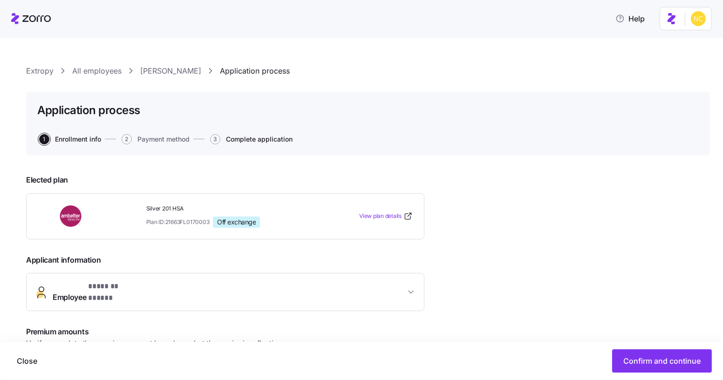
click at [233, 142] on span "Complete application" at bounding box center [259, 139] width 67 height 7
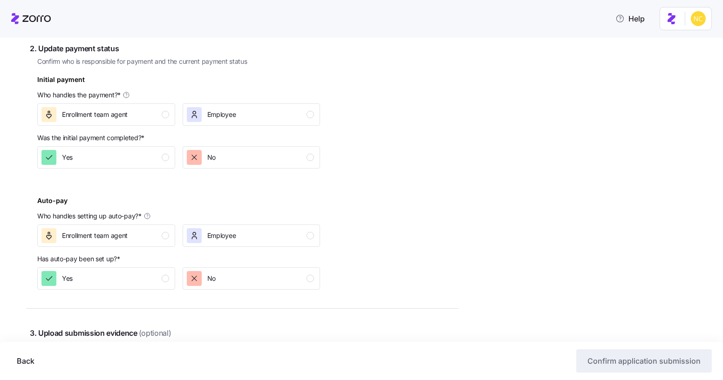
scroll to position [282, 0]
click at [116, 118] on span "Enrollment team agent" at bounding box center [95, 115] width 66 height 9
click at [120, 155] on div "Yes" at bounding box center [105, 158] width 128 height 15
click at [110, 237] on span "Enrollment team agent" at bounding box center [95, 236] width 66 height 9
click at [112, 276] on div "Yes" at bounding box center [105, 279] width 128 height 15
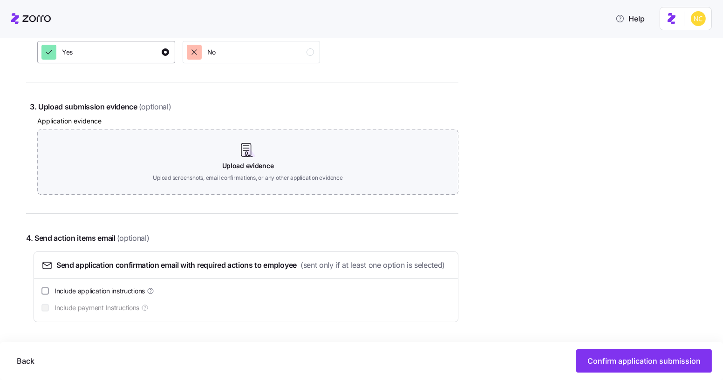
scroll to position [525, 0]
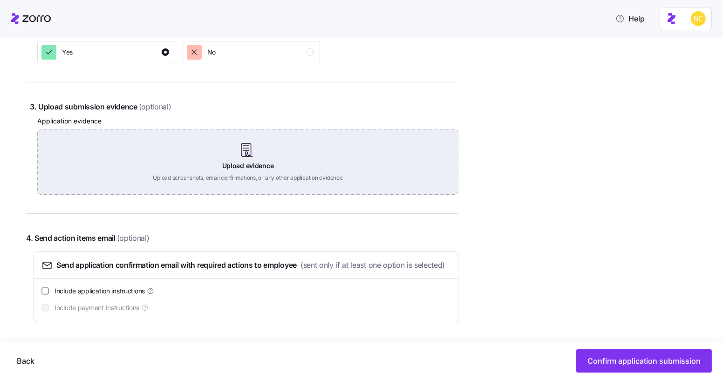
click at [240, 174] on div "Upload evidence Upload screenshots, email confirmations, or any other applicati…" at bounding box center [247, 161] width 421 height 65
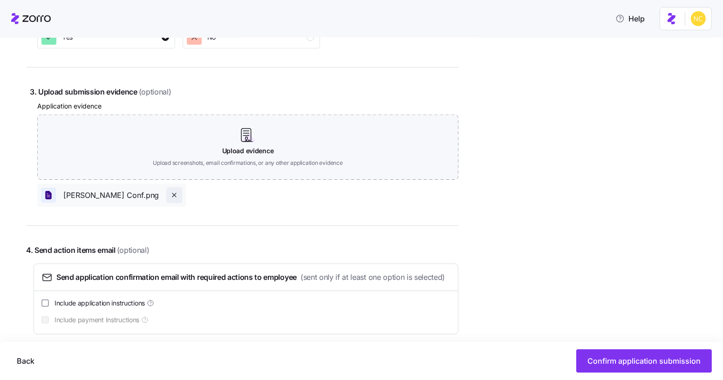
click at [170, 196] on icon "button" at bounding box center [173, 194] width 7 height 7
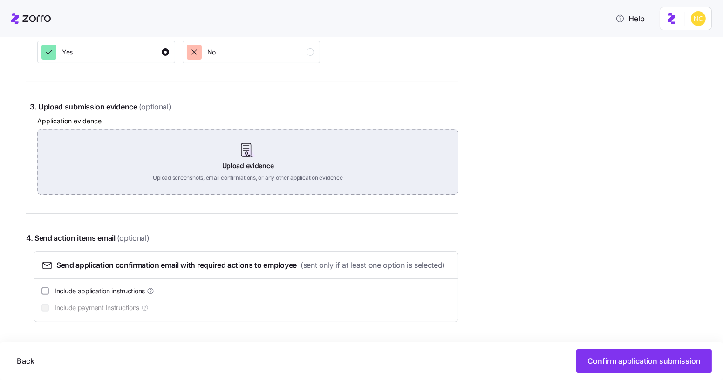
click at [247, 154] on div "Upload evidence Upload screenshots, email confirmations, or any other applicati…" at bounding box center [247, 161] width 421 height 65
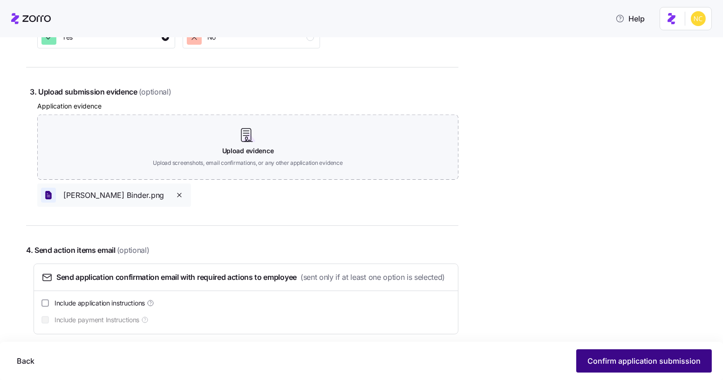
click at [597, 359] on span "Confirm application submission" at bounding box center [643, 360] width 113 height 11
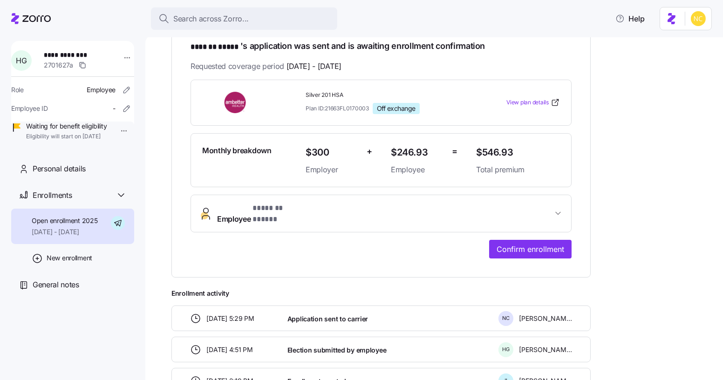
scroll to position [227, 0]
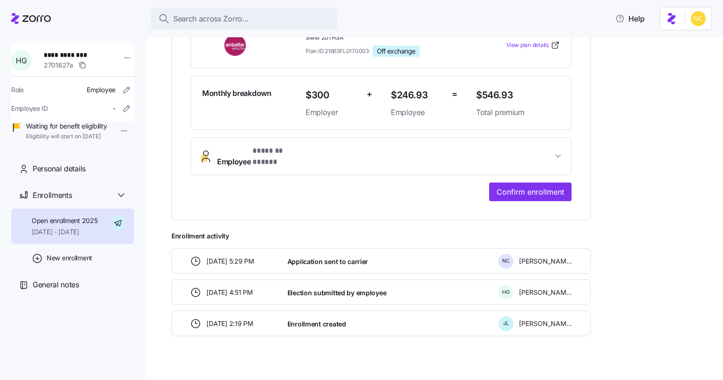
click at [245, 132] on div "**********" at bounding box center [380, 111] width 381 height 179
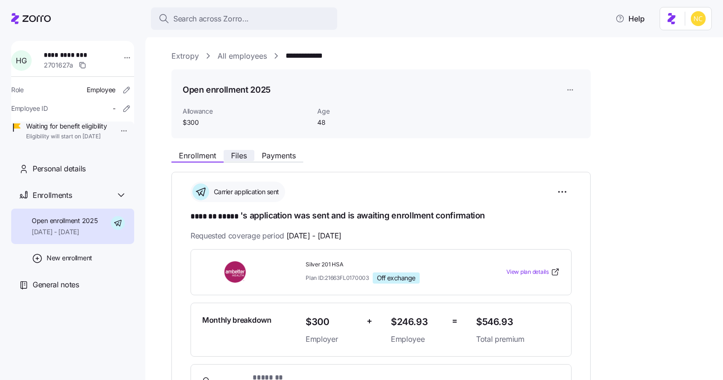
click at [240, 155] on span "Files" at bounding box center [239, 155] width 16 height 7
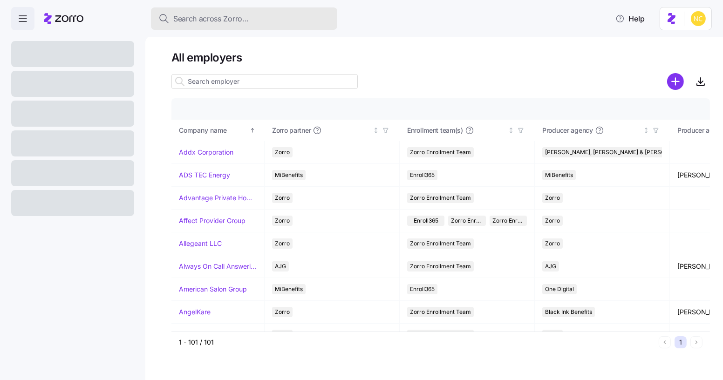
click at [285, 20] on div "Search across Zorro..." at bounding box center [243, 19] width 171 height 12
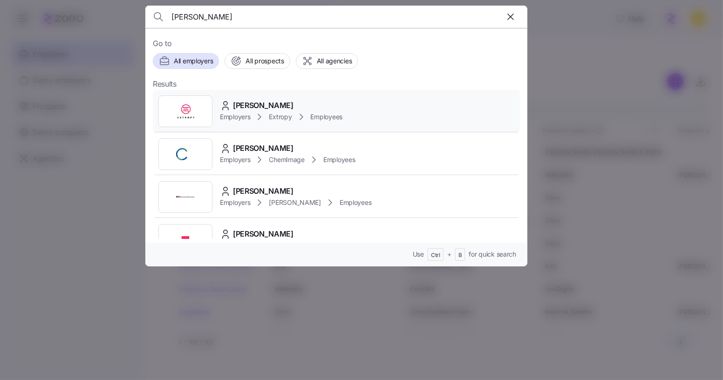
type input "[PERSON_NAME]"
click at [283, 103] on div "[PERSON_NAME]" at bounding box center [281, 106] width 122 height 12
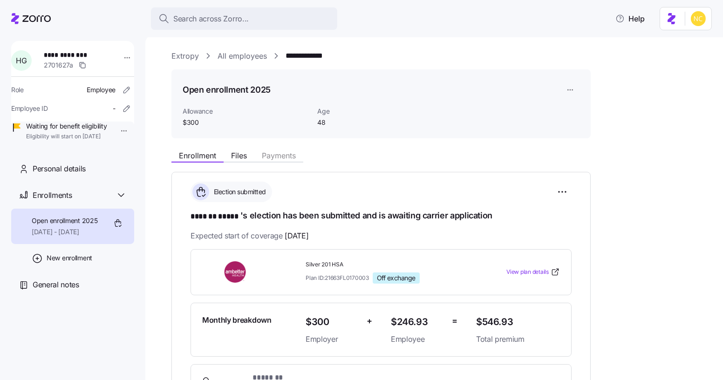
click at [189, 52] on link "Extropy" at bounding box center [184, 56] width 27 height 12
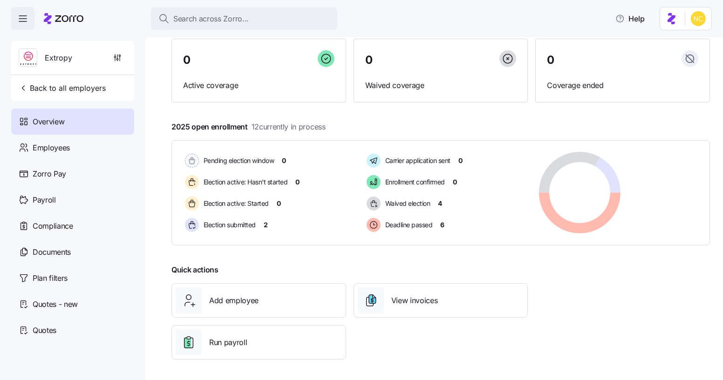
scroll to position [10, 0]
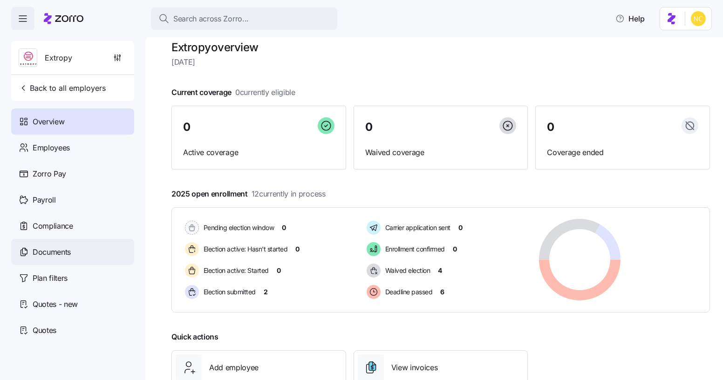
click at [56, 250] on span "Documents" at bounding box center [52, 252] width 38 height 12
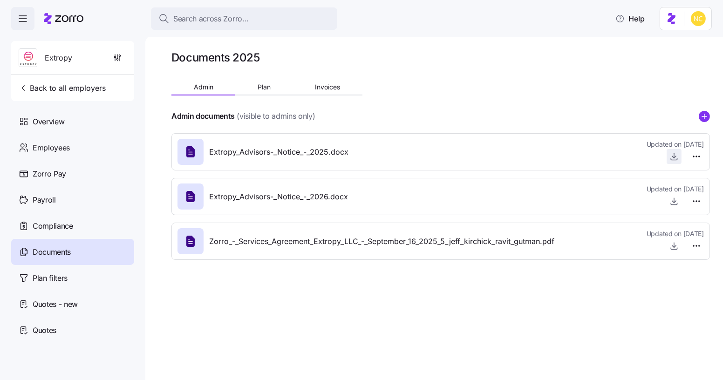
click at [669, 156] on icon "button" at bounding box center [673, 156] width 9 height 9
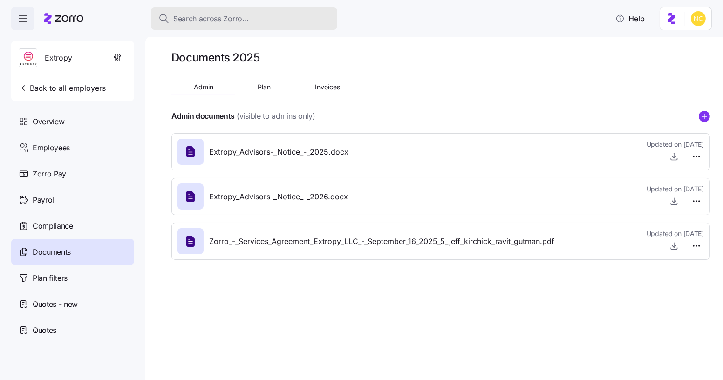
click at [207, 18] on span "Search across Zorro..." at bounding box center [210, 19] width 75 height 12
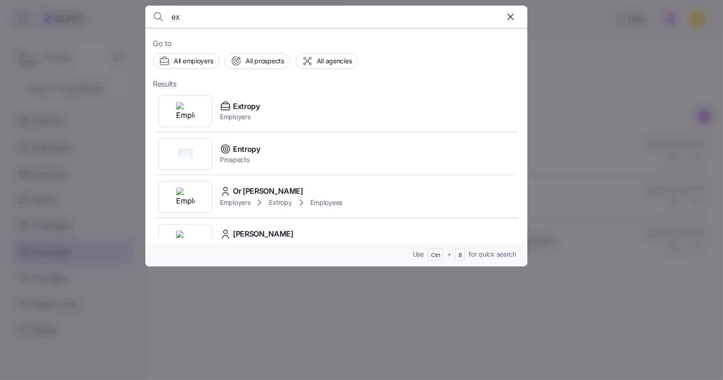
type input "e"
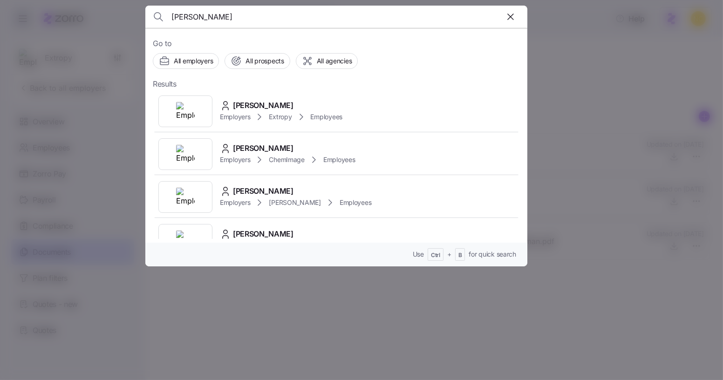
drag, startPoint x: 259, startPoint y: 12, endPoint x: 138, endPoint y: 12, distance: 121.0
click at [142, 374] on div "heather gates Go to All employers All prospects All agencies Results Heather Ga…" at bounding box center [361, 374] width 723 height 0
type input "andrea tucket"
click at [281, 100] on span "Andrea Tucker" at bounding box center [263, 106] width 61 height 12
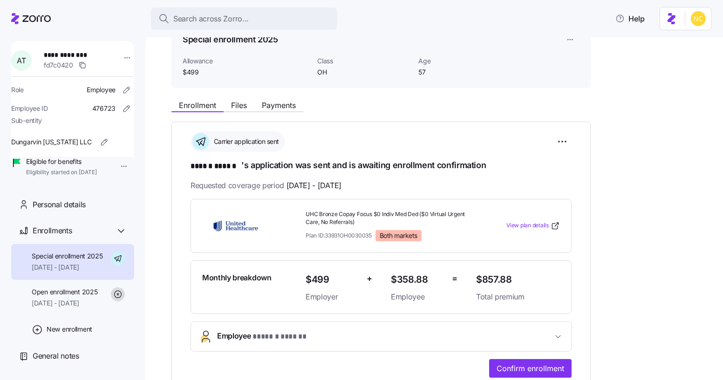
scroll to position [50, 0]
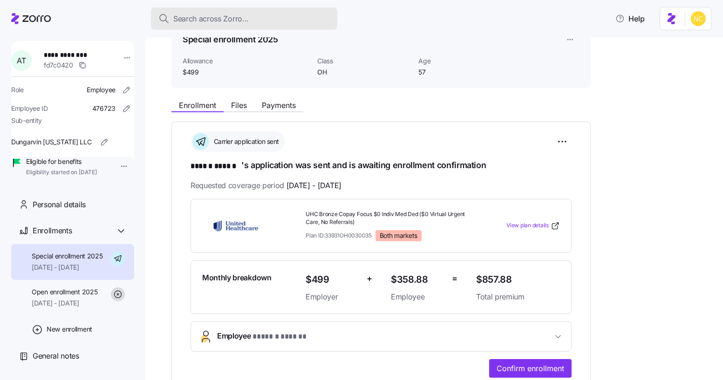
click at [223, 17] on span "Search across Zorro..." at bounding box center [210, 19] width 75 height 12
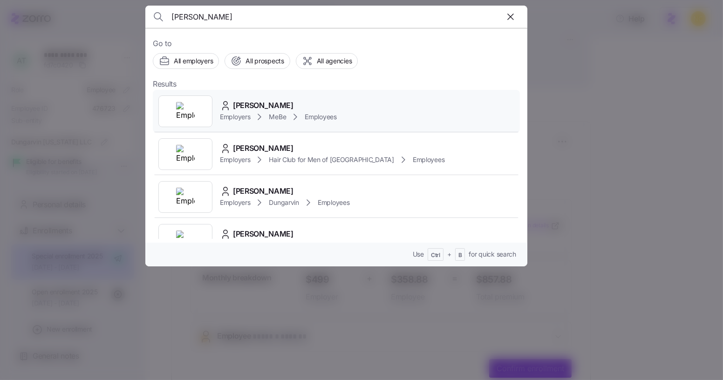
type input "angela rivera rivera"
click at [312, 104] on div "Angela Rivera Rivera" at bounding box center [278, 106] width 117 height 12
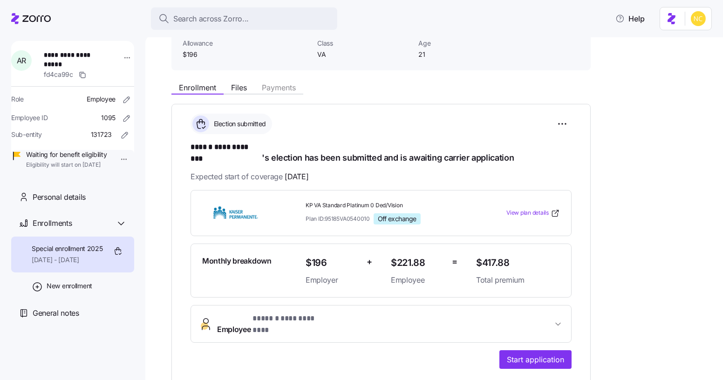
scroll to position [68, 0]
click at [243, 305] on button "**********" at bounding box center [381, 323] width 380 height 37
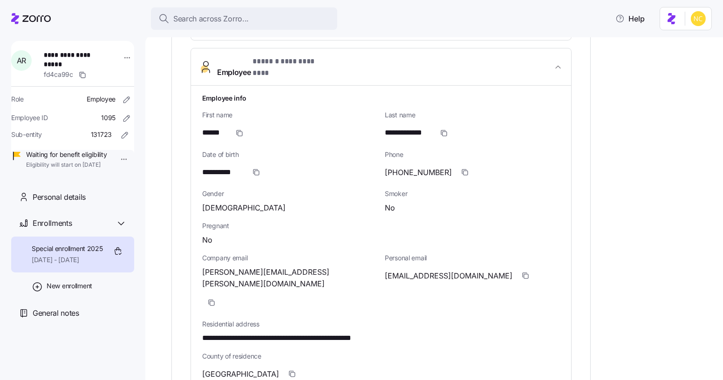
scroll to position [358, 0]
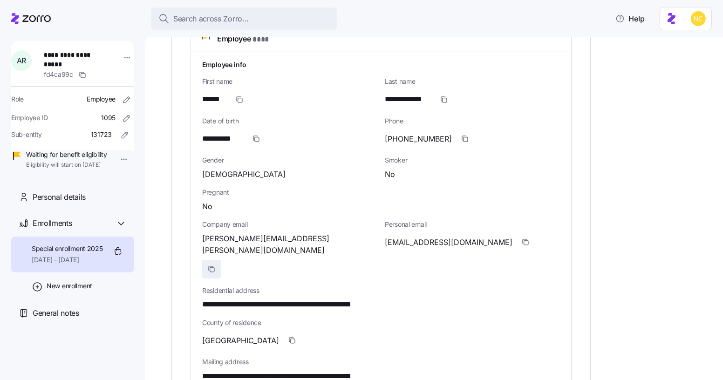
click at [220, 260] on span "button" at bounding box center [212, 269] width 18 height 18
drag, startPoint x: 334, startPoint y: 260, endPoint x: 344, endPoint y: 262, distance: 10.0
click at [344, 299] on span "**********" at bounding box center [299, 305] width 194 height 12
click at [336, 299] on span "**********" at bounding box center [299, 305] width 194 height 12
drag, startPoint x: 336, startPoint y: 259, endPoint x: 349, endPoint y: 262, distance: 13.0
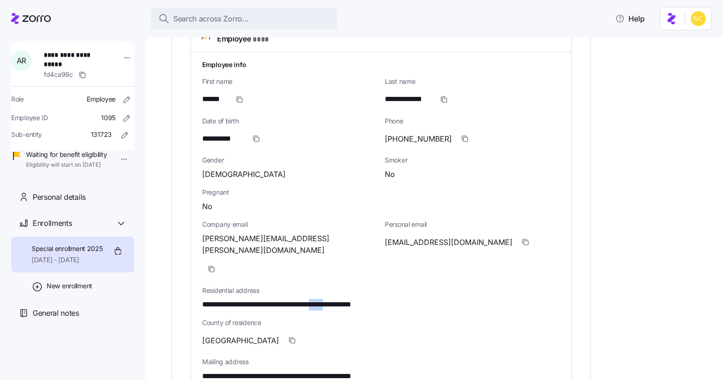
click at [349, 299] on span "**********" at bounding box center [299, 305] width 194 height 12
click at [253, 135] on icon "button" at bounding box center [255, 138] width 7 height 7
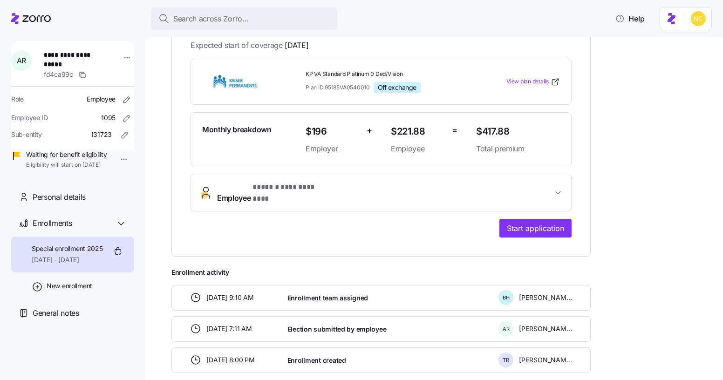
scroll to position [210, 0]
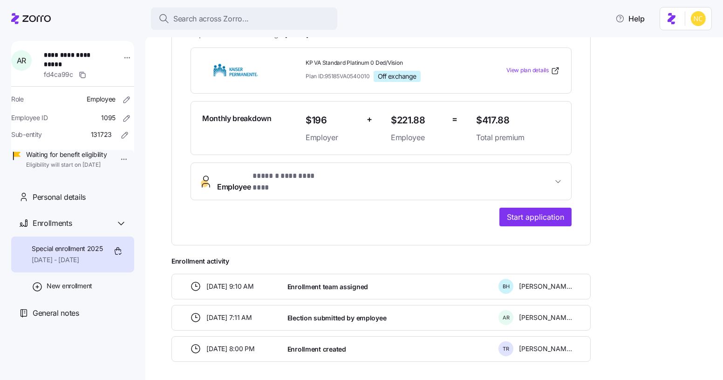
click at [304, 192] on div "**********" at bounding box center [380, 136] width 381 height 179
click at [305, 185] on div "**********" at bounding box center [380, 136] width 381 height 179
click at [297, 163] on button "**********" at bounding box center [381, 181] width 380 height 37
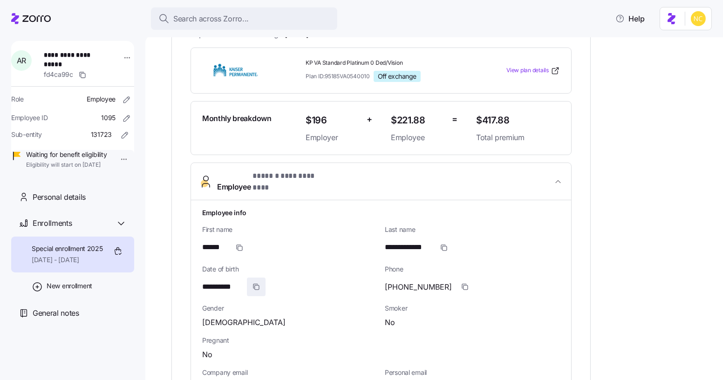
click at [253, 284] on icon "button" at bounding box center [255, 286] width 4 height 4
drag, startPoint x: 202, startPoint y: 269, endPoint x: 241, endPoint y: 270, distance: 39.6
click at [241, 281] on span "**********" at bounding box center [222, 287] width 41 height 12
copy span "**********"
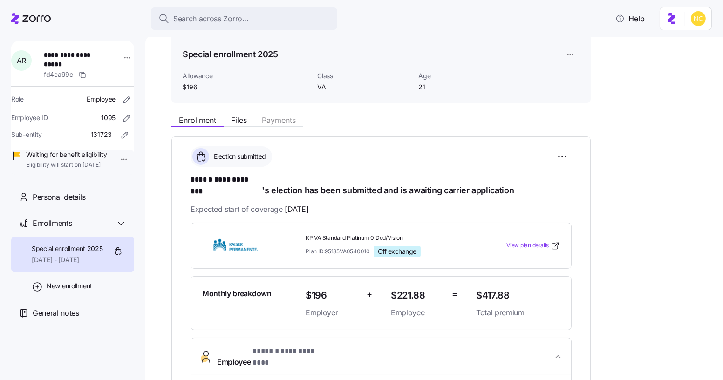
scroll to position [0, 0]
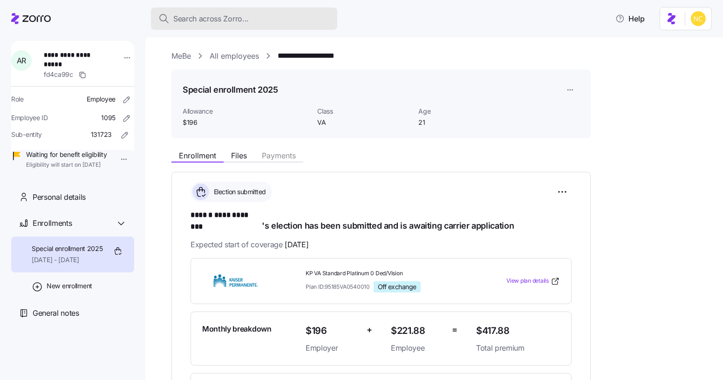
click at [247, 18] on span "Search across Zorro..." at bounding box center [210, 19] width 75 height 12
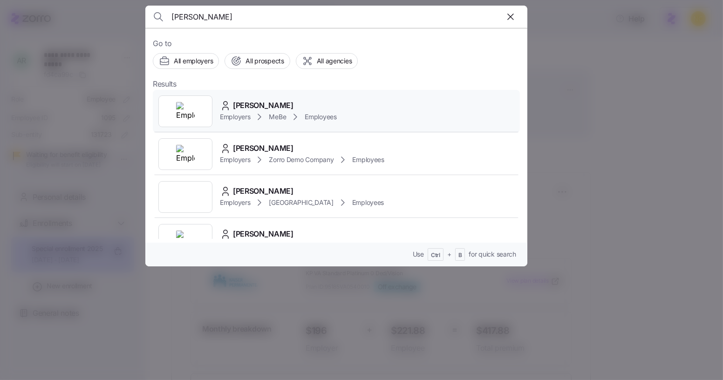
type input "[PERSON_NAME]"
click at [281, 100] on span "[PERSON_NAME]" at bounding box center [263, 106] width 61 height 12
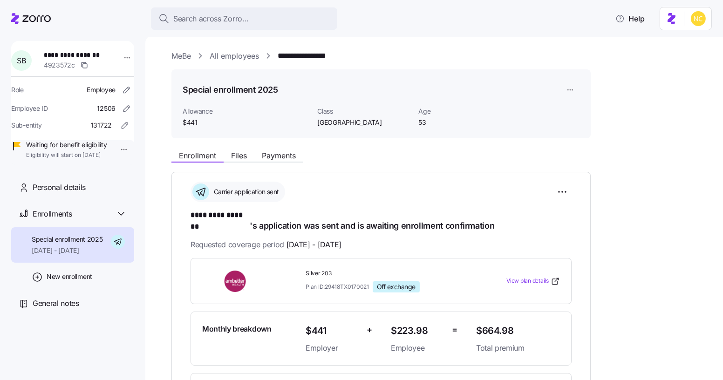
scroll to position [75, 0]
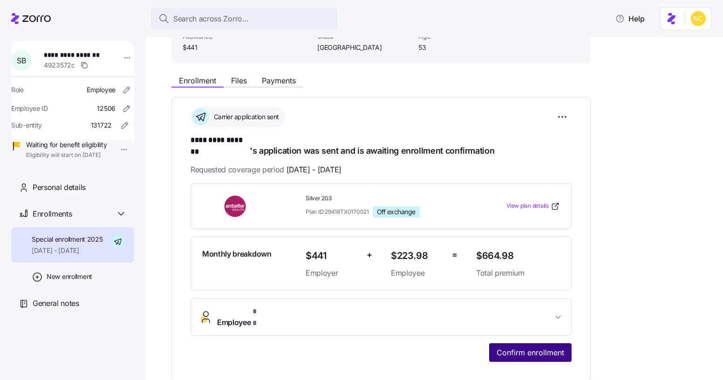
click at [527, 343] on button "Confirm enrollment" at bounding box center [530, 352] width 82 height 19
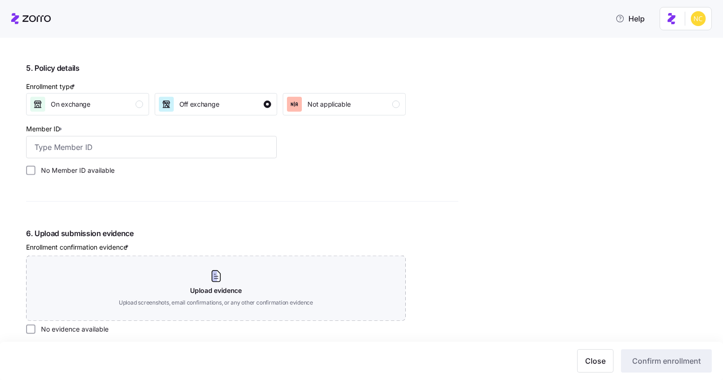
scroll to position [896, 0]
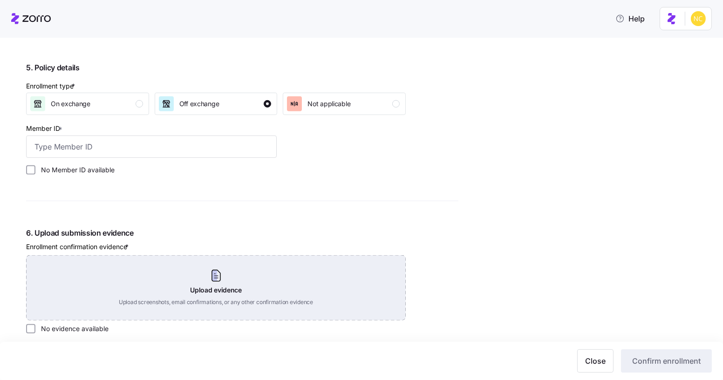
click at [211, 280] on div "Upload evidence Upload screenshots, email confirmations, or any other confirmat…" at bounding box center [215, 287] width 379 height 65
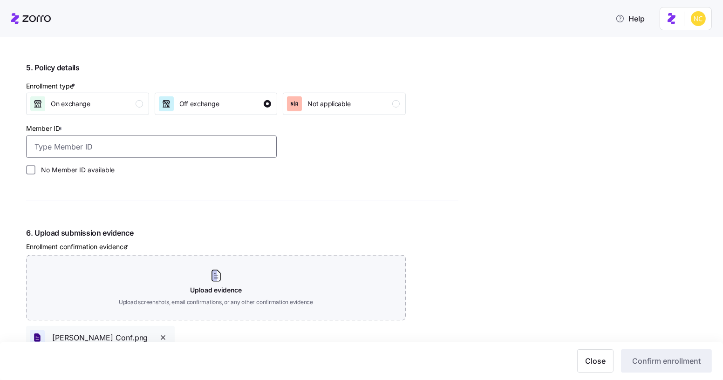
click at [150, 155] on input "Member ID *" at bounding box center [151, 146] width 250 height 22
paste input "UZ1433690"
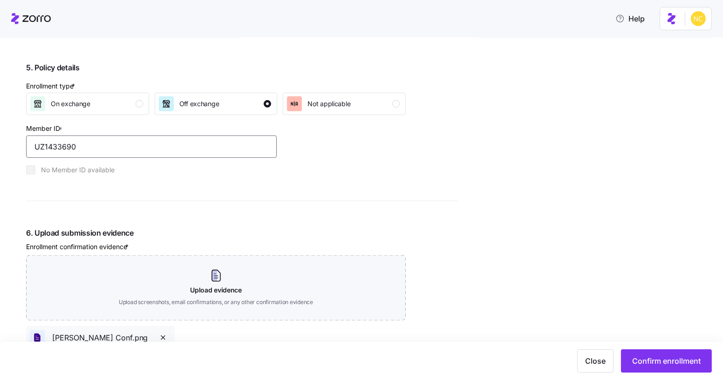
type input "UZ1433690"
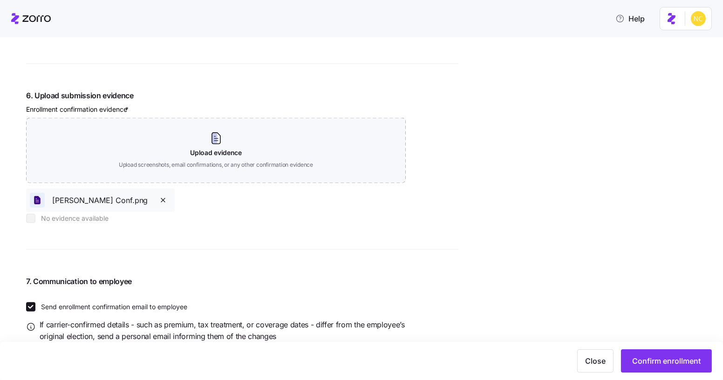
scroll to position [1062, 0]
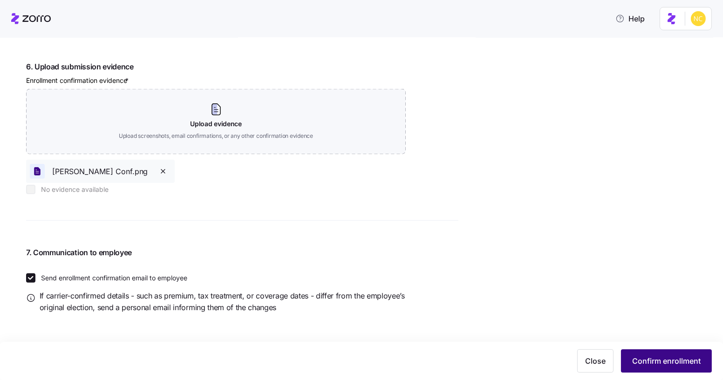
click at [640, 358] on span "Confirm enrollment" at bounding box center [666, 360] width 68 height 11
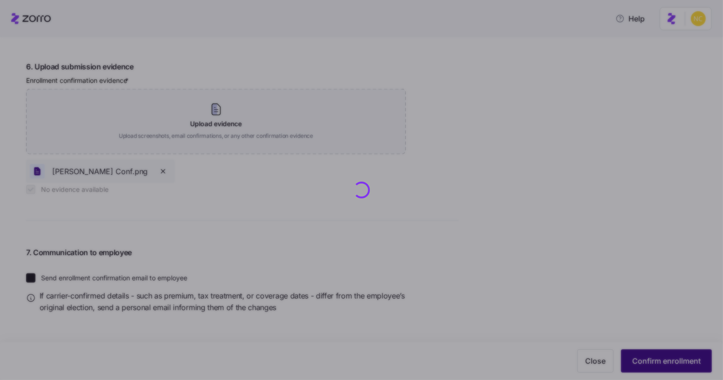
checkbox input "true"
checkbox input "false"
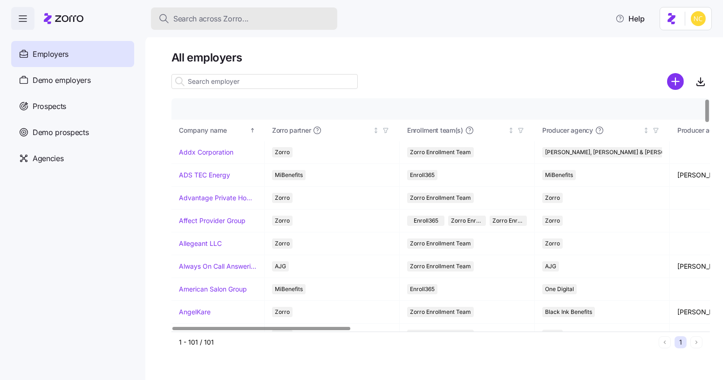
click at [305, 17] on div "Search across Zorro..." at bounding box center [243, 19] width 171 height 12
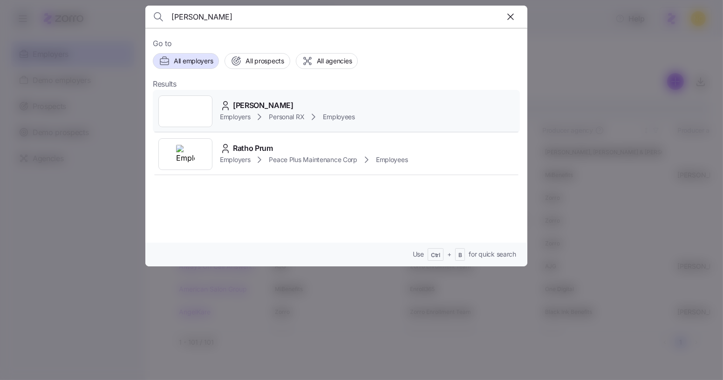
type input "[PERSON_NAME]"
click at [301, 102] on div "[PERSON_NAME]" at bounding box center [287, 106] width 135 height 12
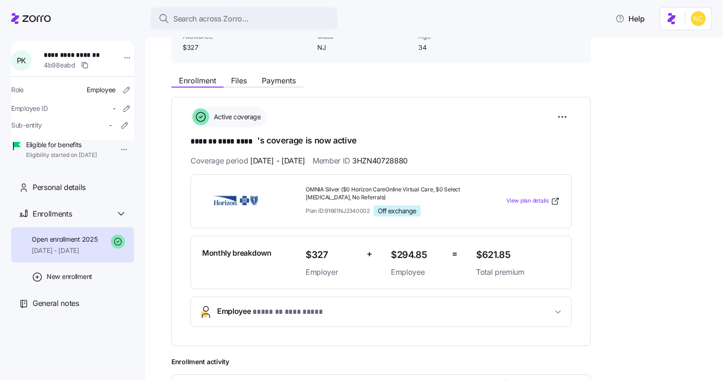
scroll to position [75, 0]
click at [284, 77] on span "Payments" at bounding box center [279, 80] width 34 height 7
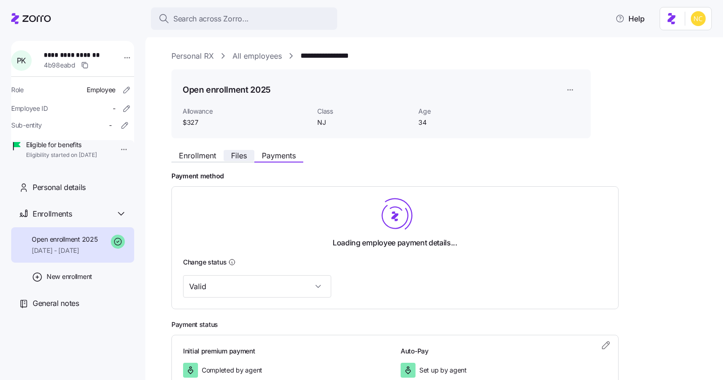
click at [243, 160] on button "Files" at bounding box center [238, 155] width 31 height 11
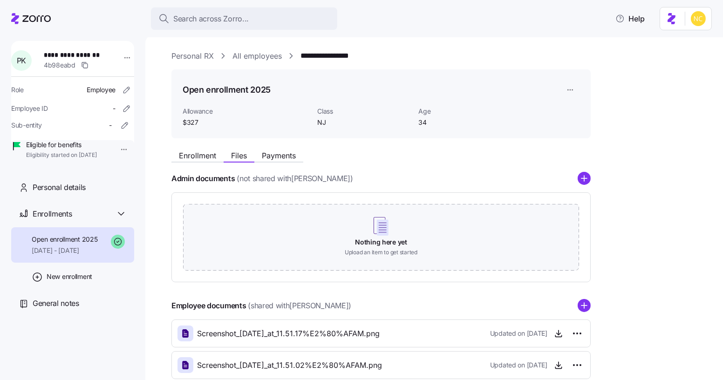
click at [266, 158] on span "Payments" at bounding box center [279, 155] width 34 height 7
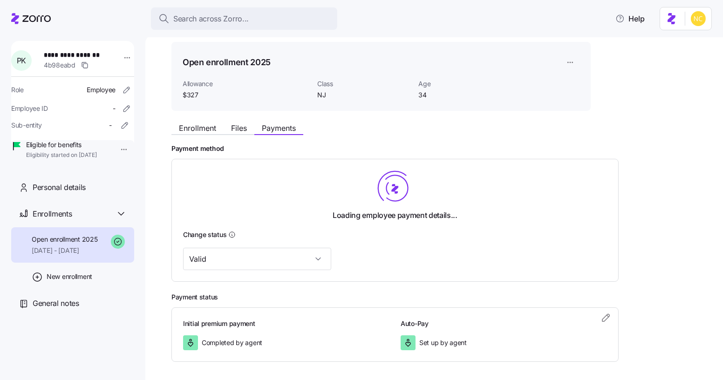
scroll to position [61, 0]
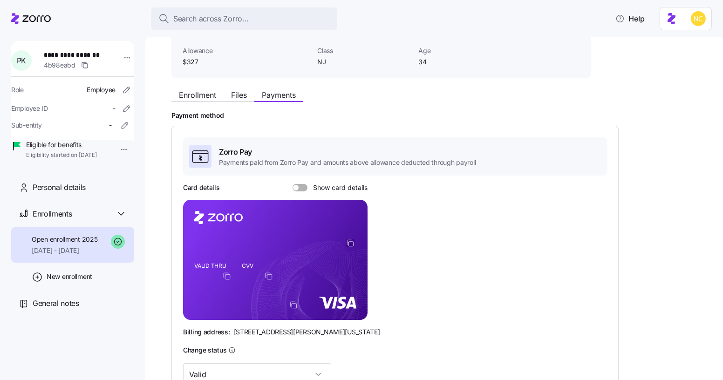
click at [349, 242] on icon "copy-to-clipboard" at bounding box center [350, 243] width 8 height 8
click at [300, 191] on div "Card details Show card details" at bounding box center [275, 187] width 184 height 9
click at [299, 186] on span at bounding box center [302, 187] width 9 height 7
click at [292, 184] on input "Show card details" at bounding box center [292, 184] width 0 height 0
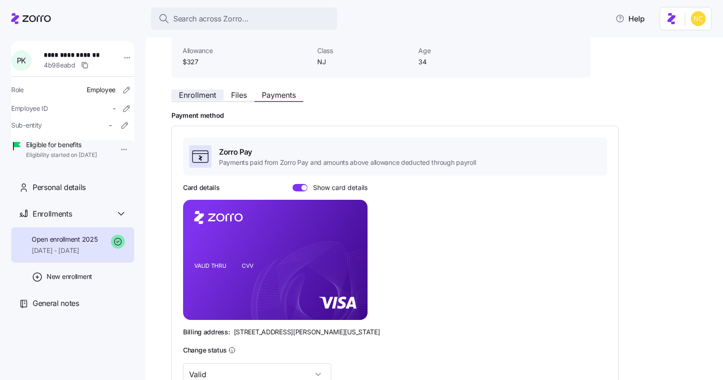
click at [192, 97] on span "Enrollment" at bounding box center [197, 94] width 37 height 7
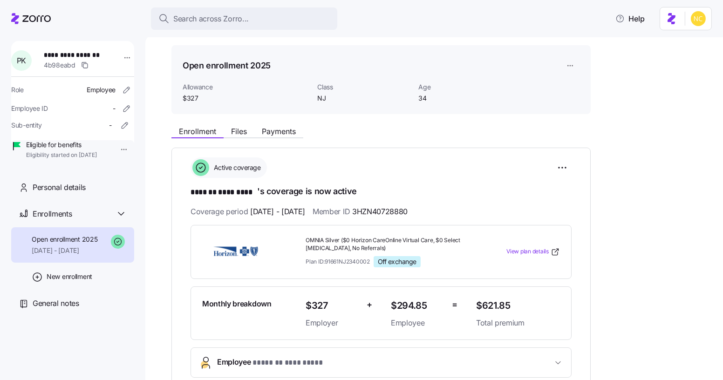
scroll to position [24, 0]
click at [288, 132] on span "Payments" at bounding box center [279, 131] width 34 height 7
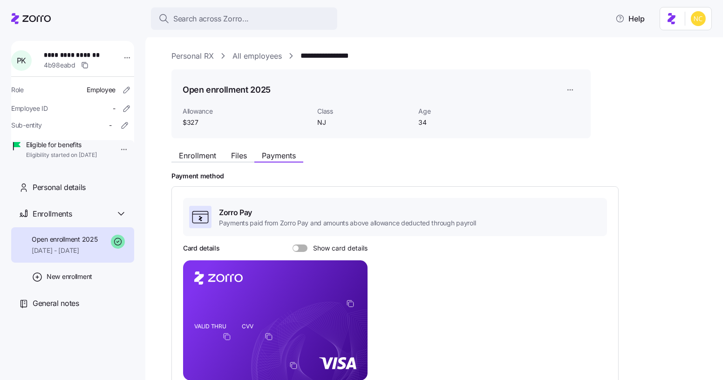
scroll to position [37, 0]
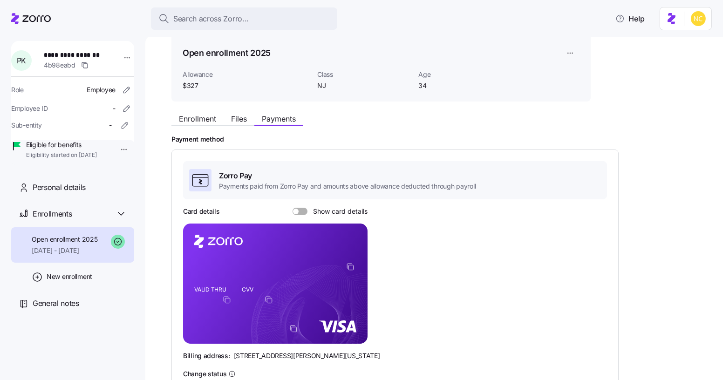
click at [301, 214] on span at bounding box center [302, 211] width 9 height 7
click at [292, 208] on input "Show card details" at bounding box center [292, 208] width 0 height 0
click at [206, 117] on span "Enrollment" at bounding box center [197, 118] width 37 height 7
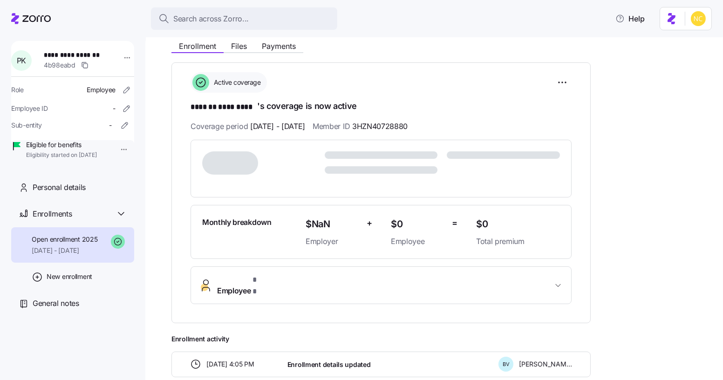
scroll to position [110, 0]
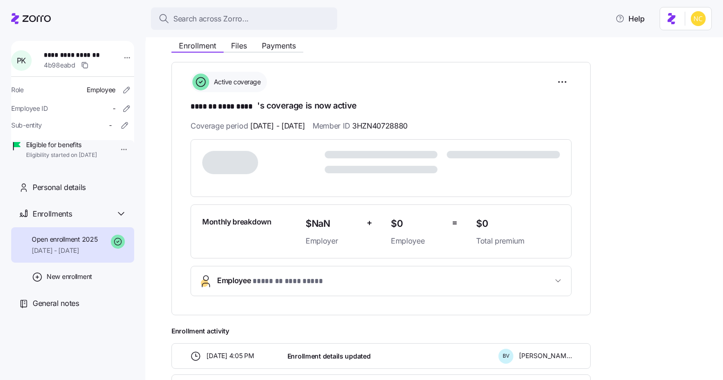
click at [268, 283] on span "* ******* ********* *" at bounding box center [287, 282] width 70 height 12
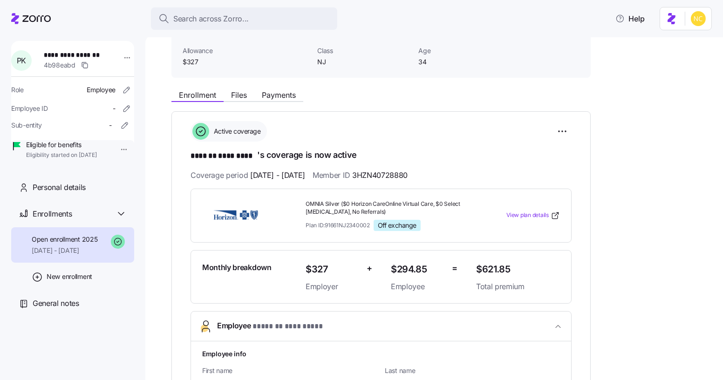
scroll to position [60, 0]
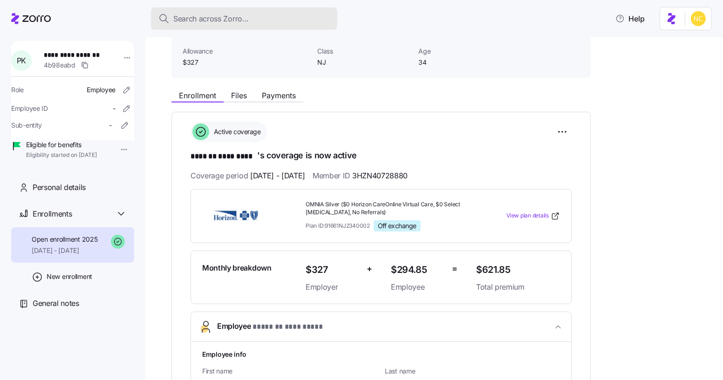
click at [256, 21] on div "Search across Zorro..." at bounding box center [243, 19] width 171 height 12
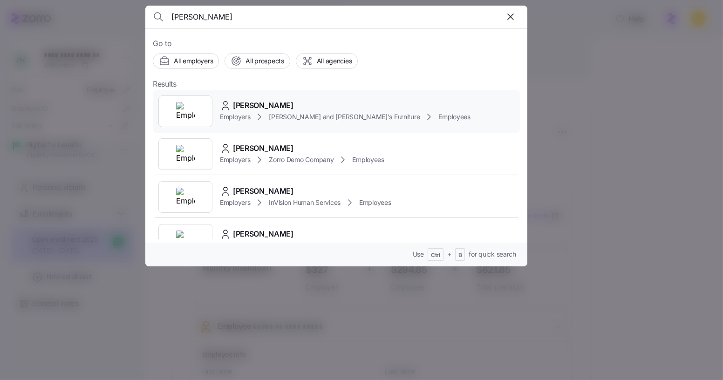
type input "[PERSON_NAME]"
click at [301, 97] on div "[PERSON_NAME] Employers [PERSON_NAME] and [PERSON_NAME]'s Furniture Employees" at bounding box center [336, 111] width 367 height 43
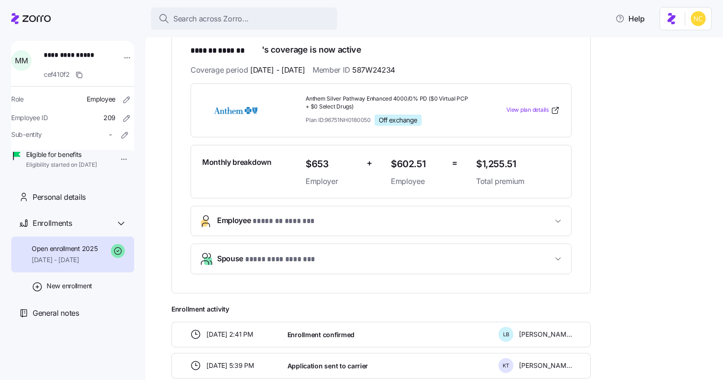
click at [290, 216] on span "* ******* ******* *" at bounding box center [289, 222] width 75 height 12
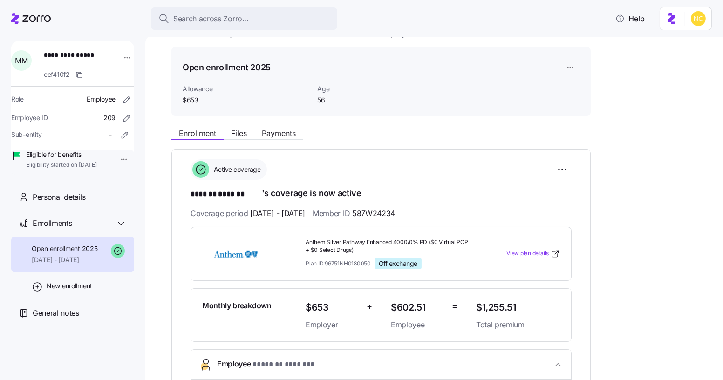
scroll to position [21, 0]
click at [271, 124] on div "Enrollment Files Payments" at bounding box center [380, 132] width 419 height 17
click at [275, 130] on span "Payments" at bounding box center [279, 133] width 34 height 7
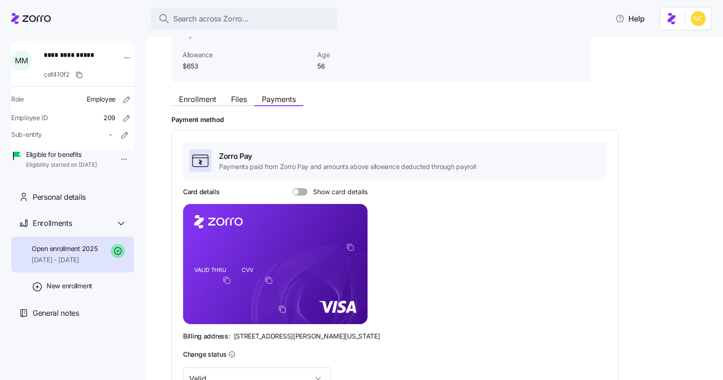
scroll to position [61, 0]
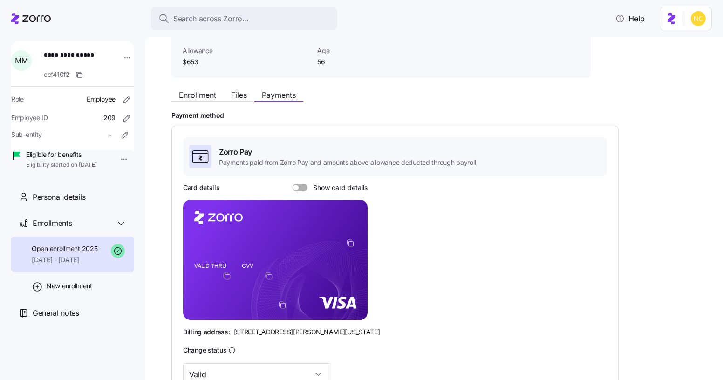
click at [300, 190] on div "Card details Show card details" at bounding box center [275, 187] width 184 height 9
click at [299, 186] on span at bounding box center [302, 187] width 9 height 7
click at [292, 184] on input "Show card details" at bounding box center [292, 184] width 0 height 0
click at [210, 101] on div "Enrollment Files Payments" at bounding box center [237, 96] width 132 height 11
click at [209, 97] on span "Enrollment" at bounding box center [197, 94] width 37 height 7
